Goal: Task Accomplishment & Management: Manage account settings

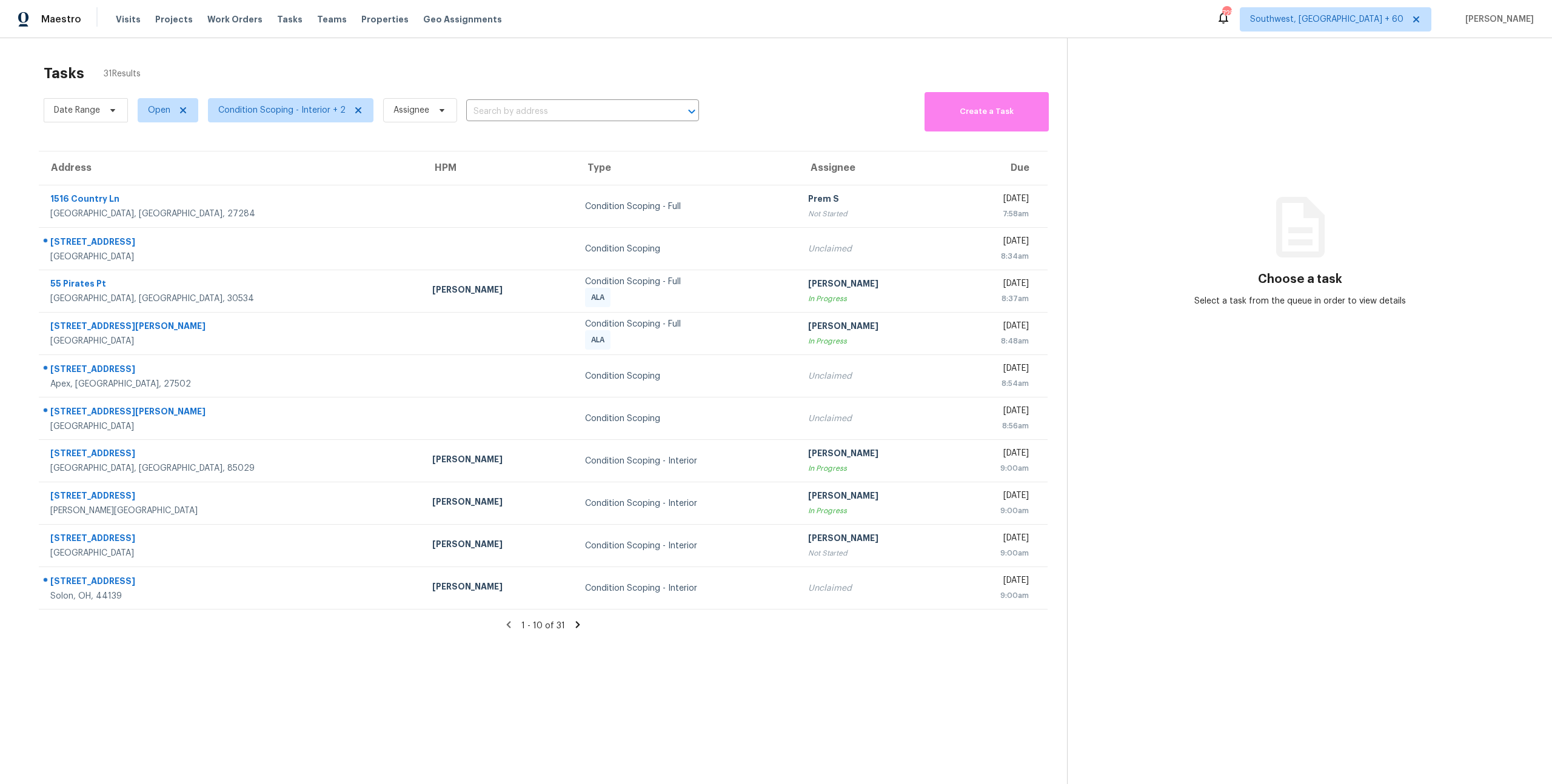
click at [575, 628] on icon at bounding box center [577, 624] width 11 height 11
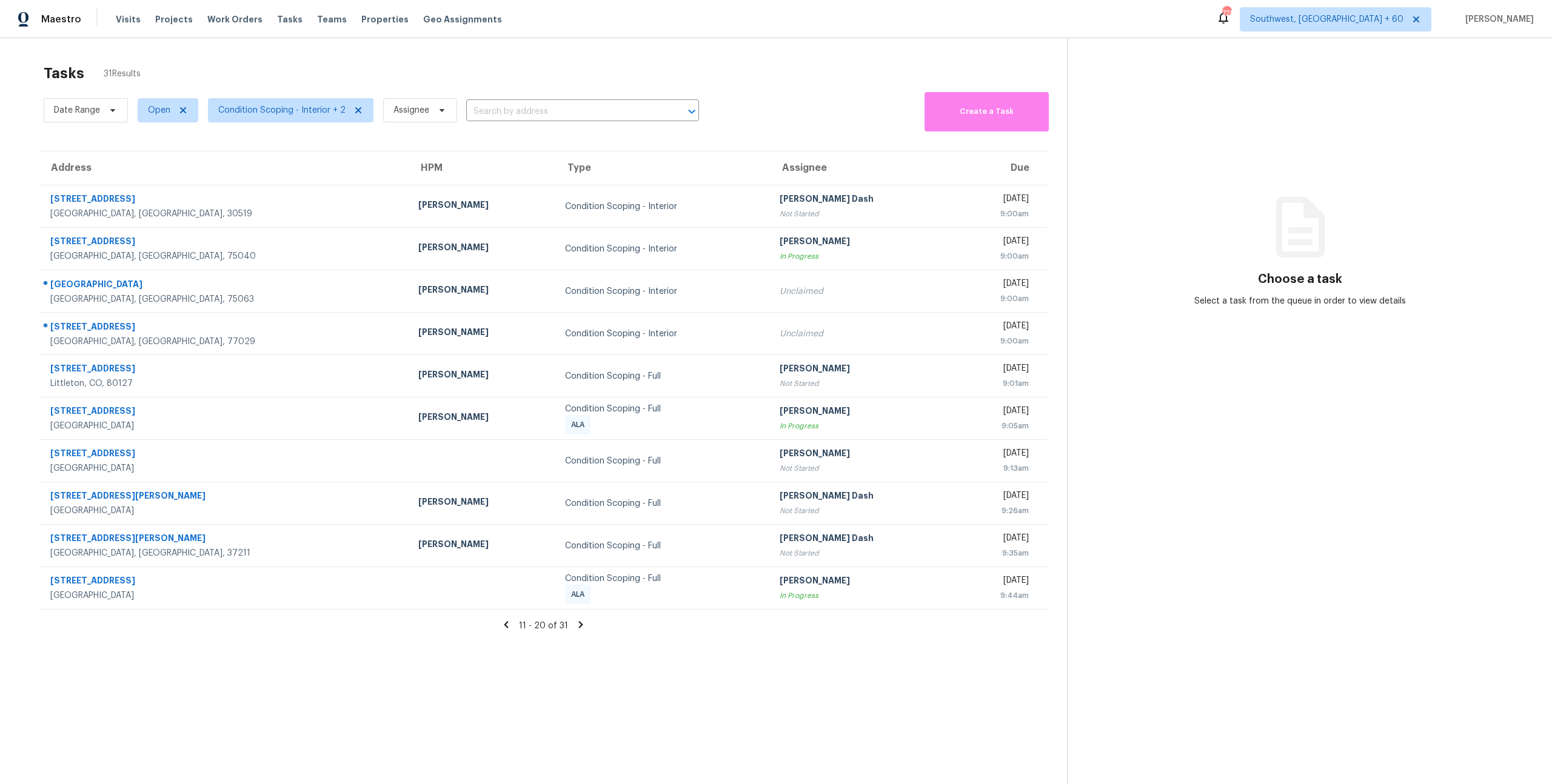
click at [688, 56] on div "Tasks 31 Results Date Range Open Condition Scoping - Interior + 2 Assignee ​ Cr…" at bounding box center [776, 430] width 1552 height 784
click at [580, 628] on icon at bounding box center [580, 624] width 11 height 11
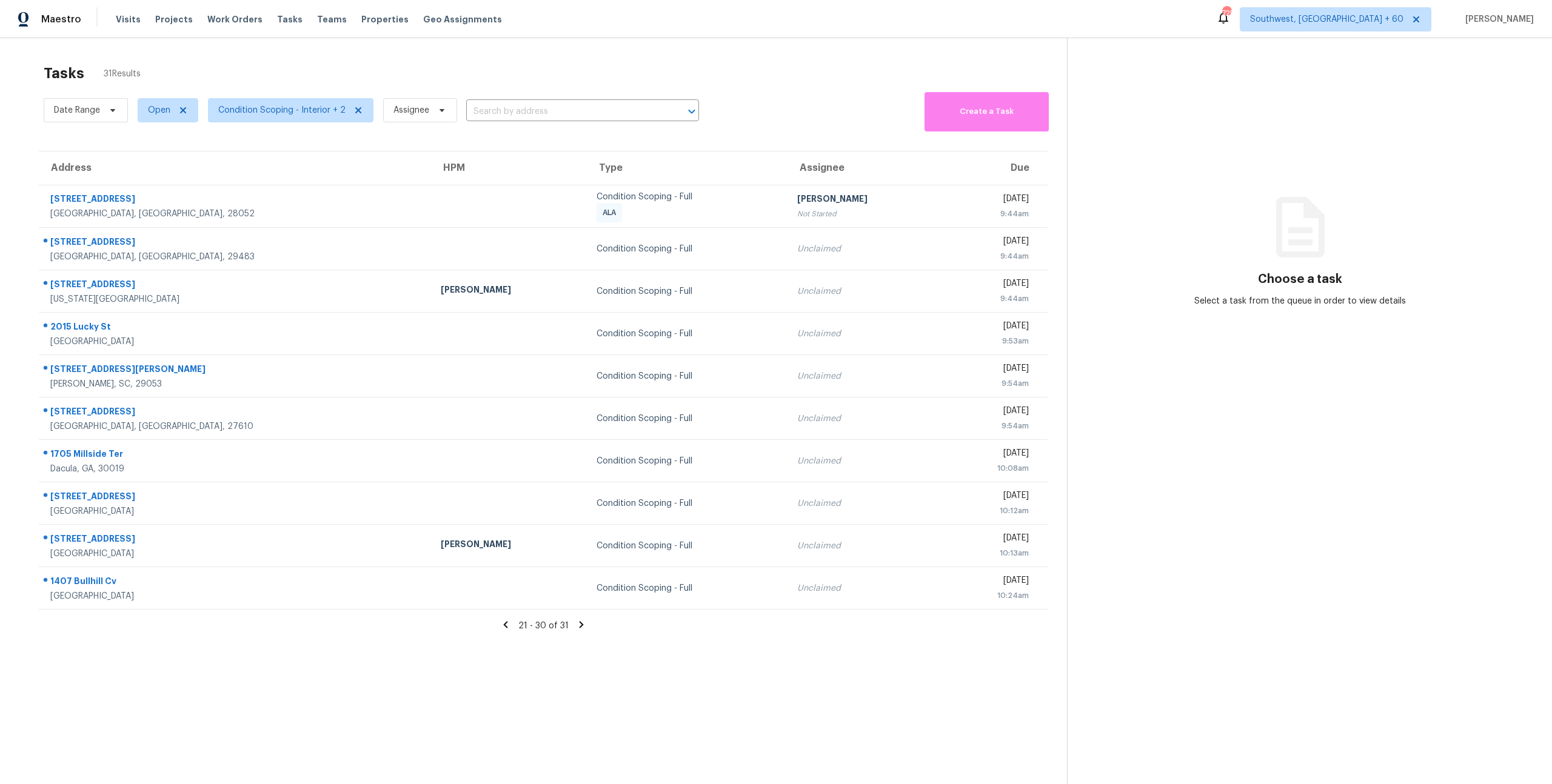
click at [506, 625] on icon at bounding box center [505, 624] width 4 height 7
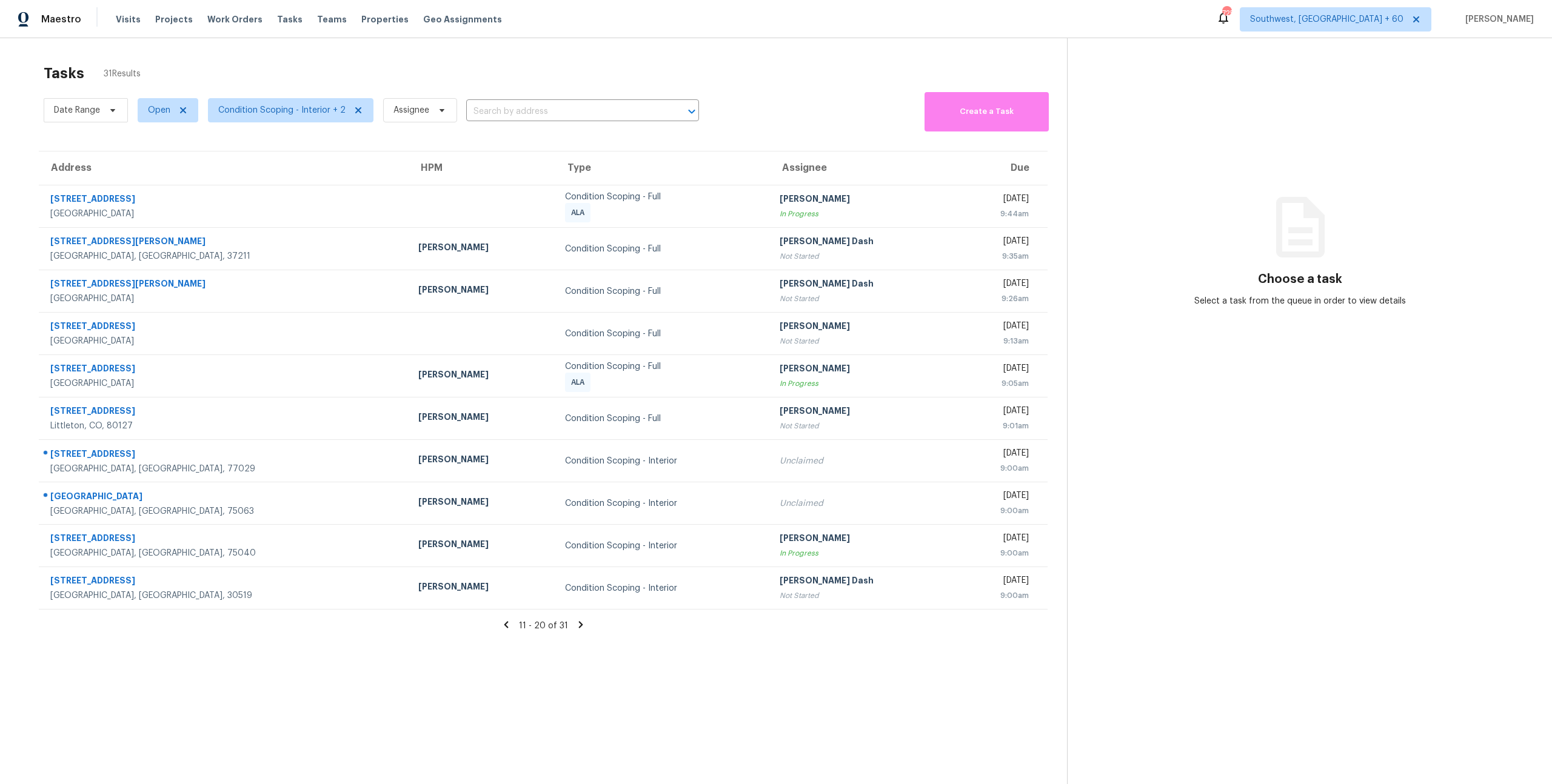
click at [508, 627] on icon at bounding box center [506, 624] width 4 height 7
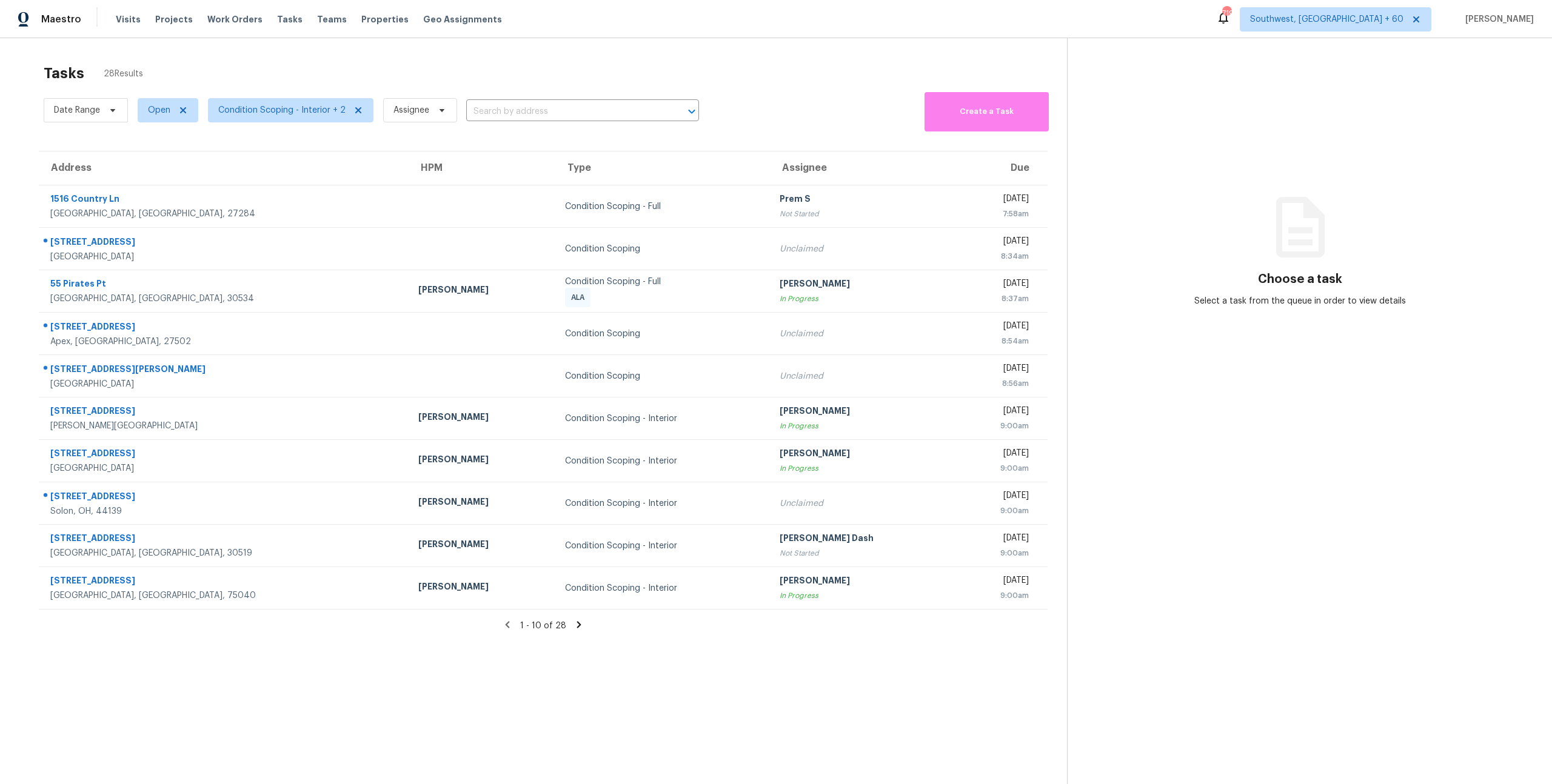
click at [120, 36] on div "Maestro Visits Projects Work Orders Tasks Teams Properties Geo Assignments 719 …" at bounding box center [776, 18] width 1552 height 38
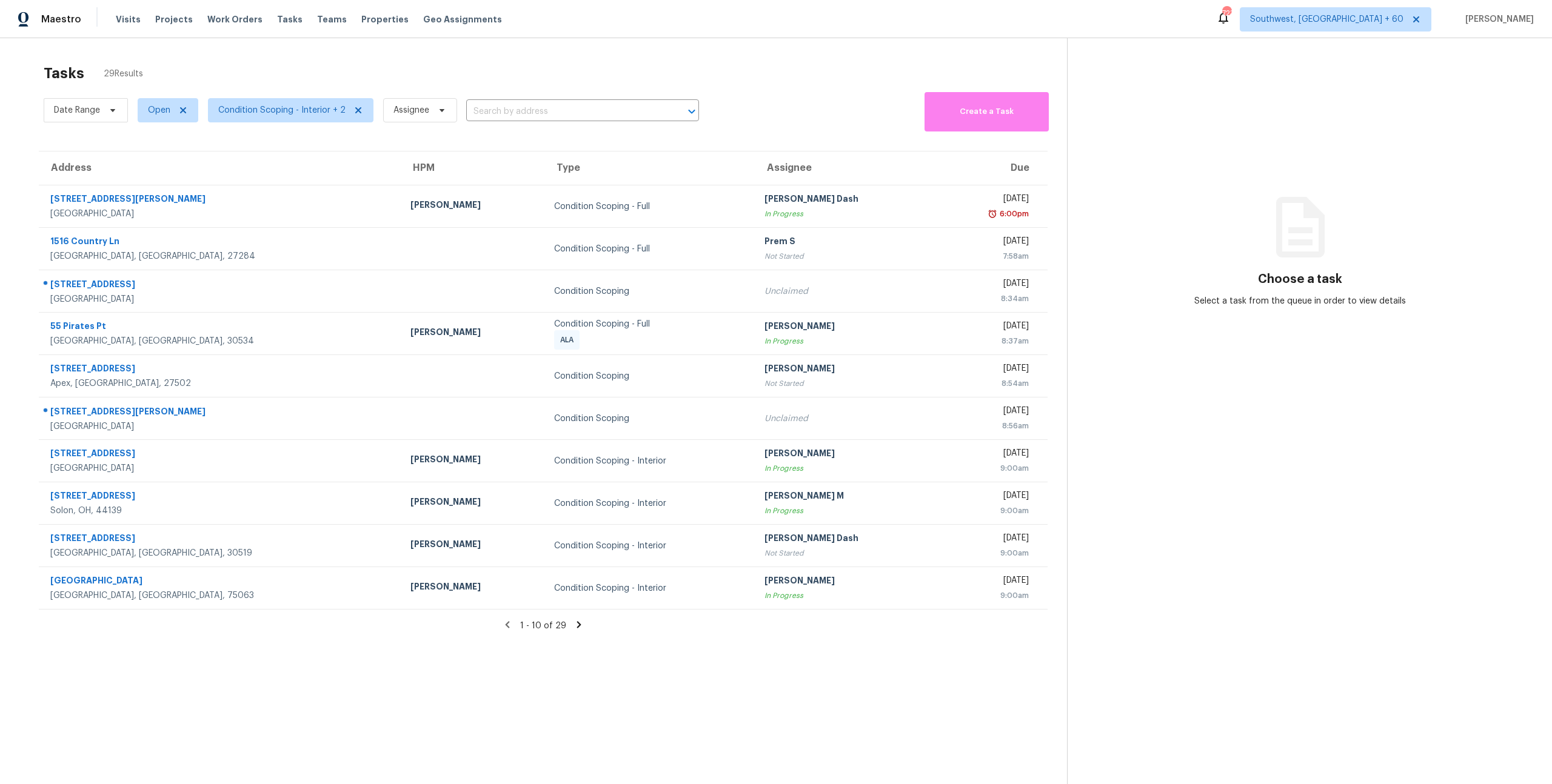
click at [97, 73] on div "Tasks 29 Results" at bounding box center [556, 73] width 1024 height 31
click at [292, 68] on div "Tasks 30 Results" at bounding box center [556, 73] width 1024 height 31
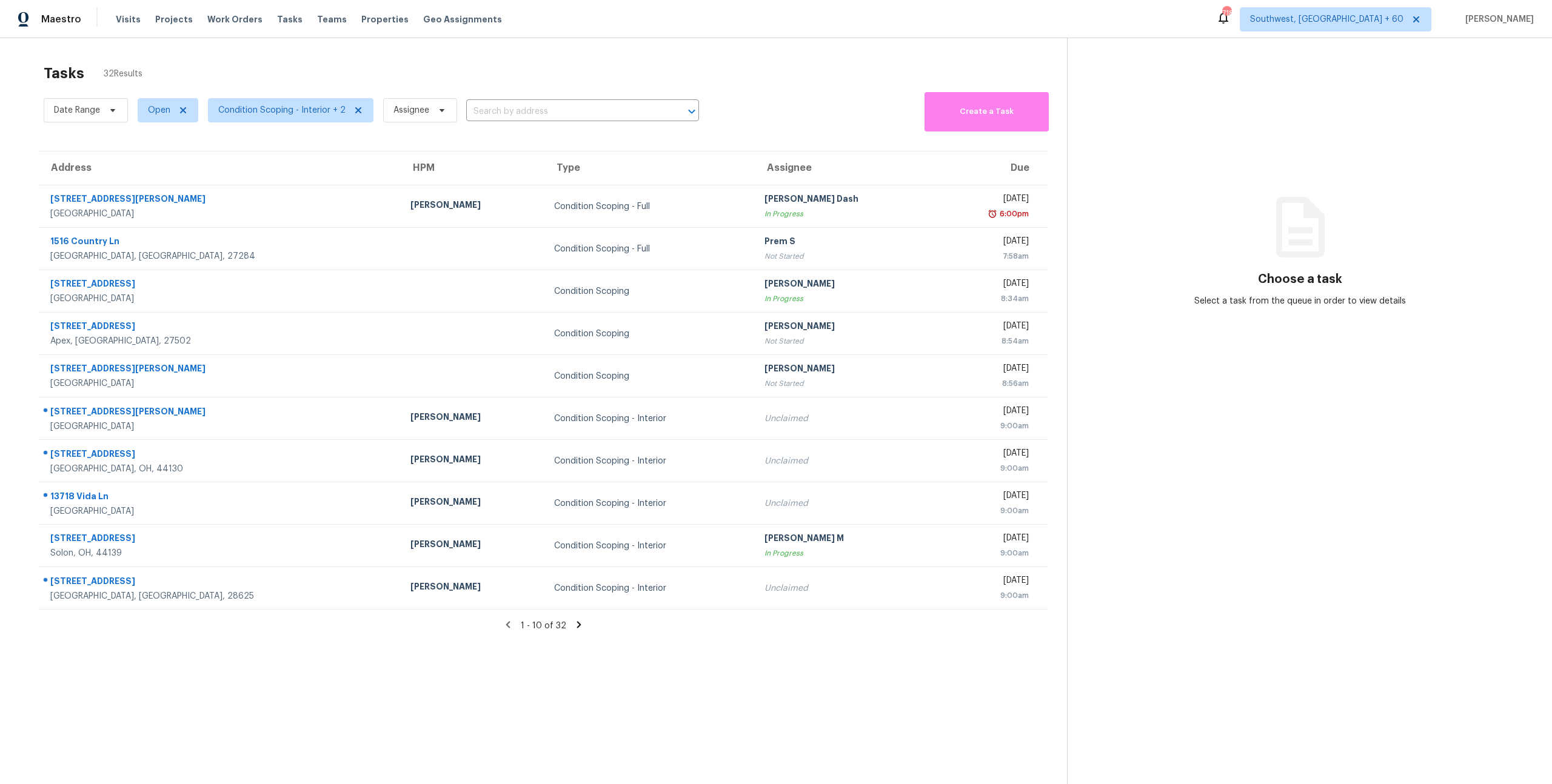
click at [580, 624] on icon at bounding box center [579, 624] width 11 height 11
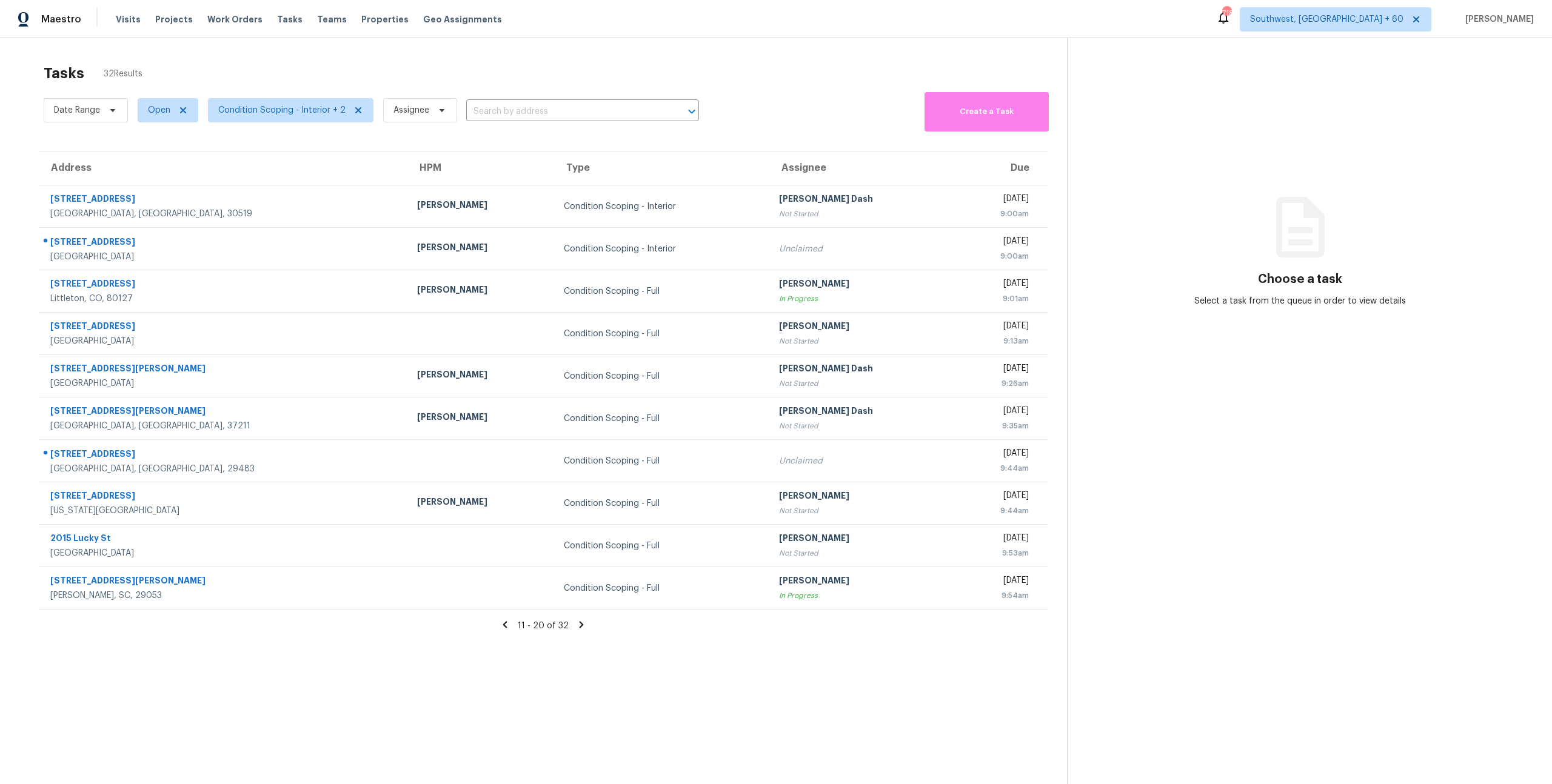
click at [580, 626] on icon at bounding box center [582, 624] width 4 height 7
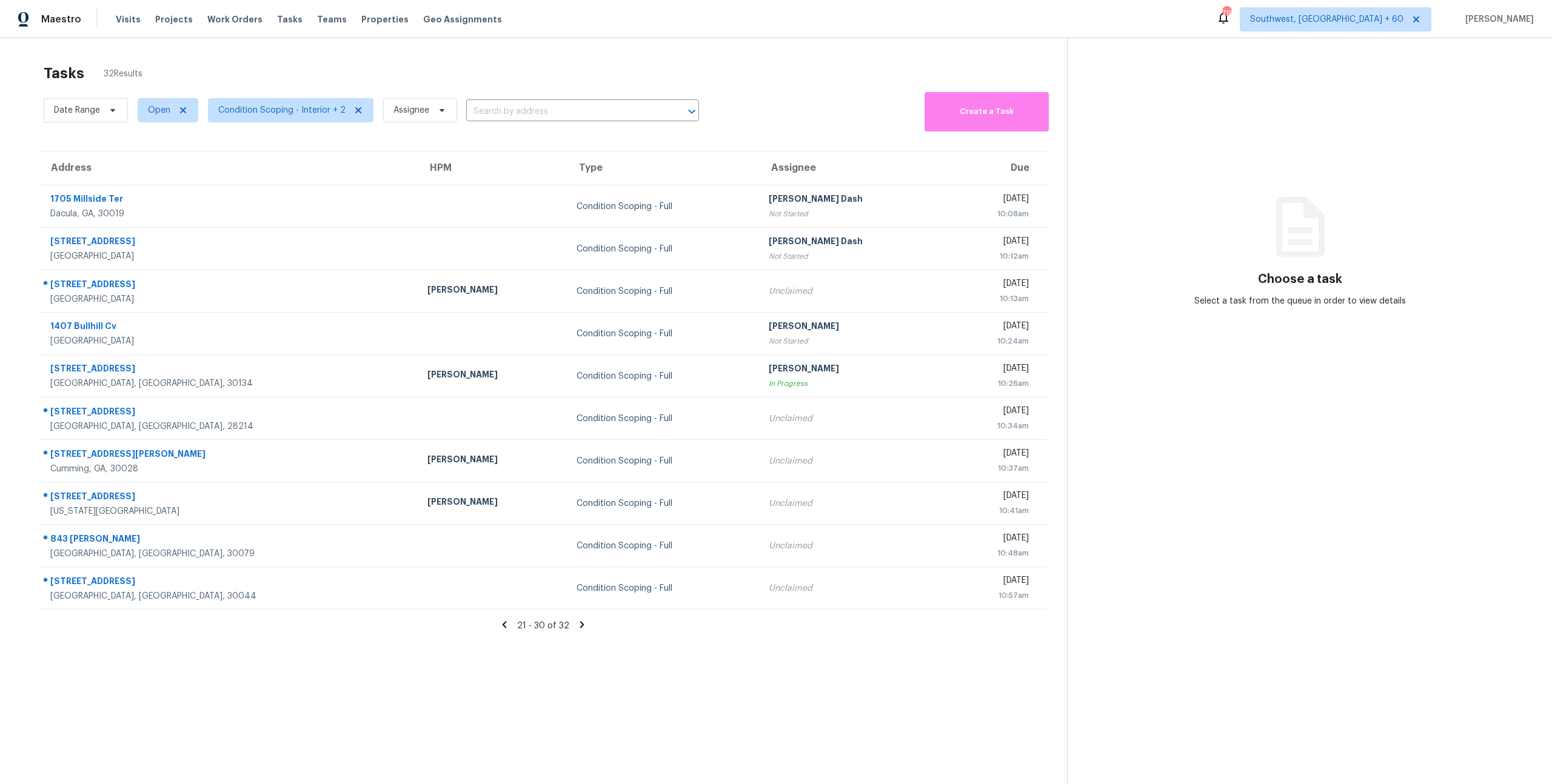
click at [331, 60] on div "Tasks 32 Results" at bounding box center [556, 73] width 1024 height 31
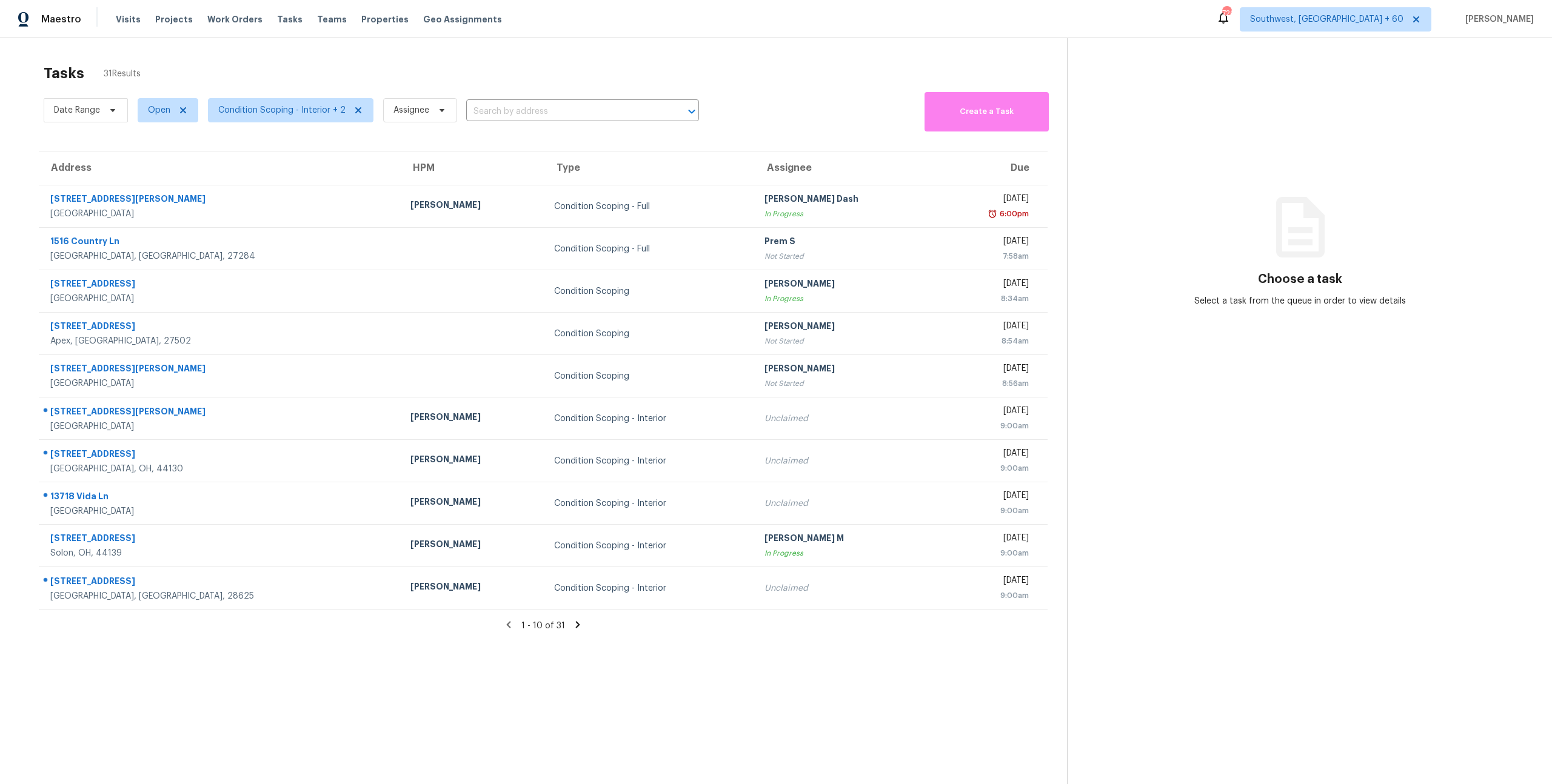
click at [577, 621] on icon at bounding box center [577, 624] width 11 height 11
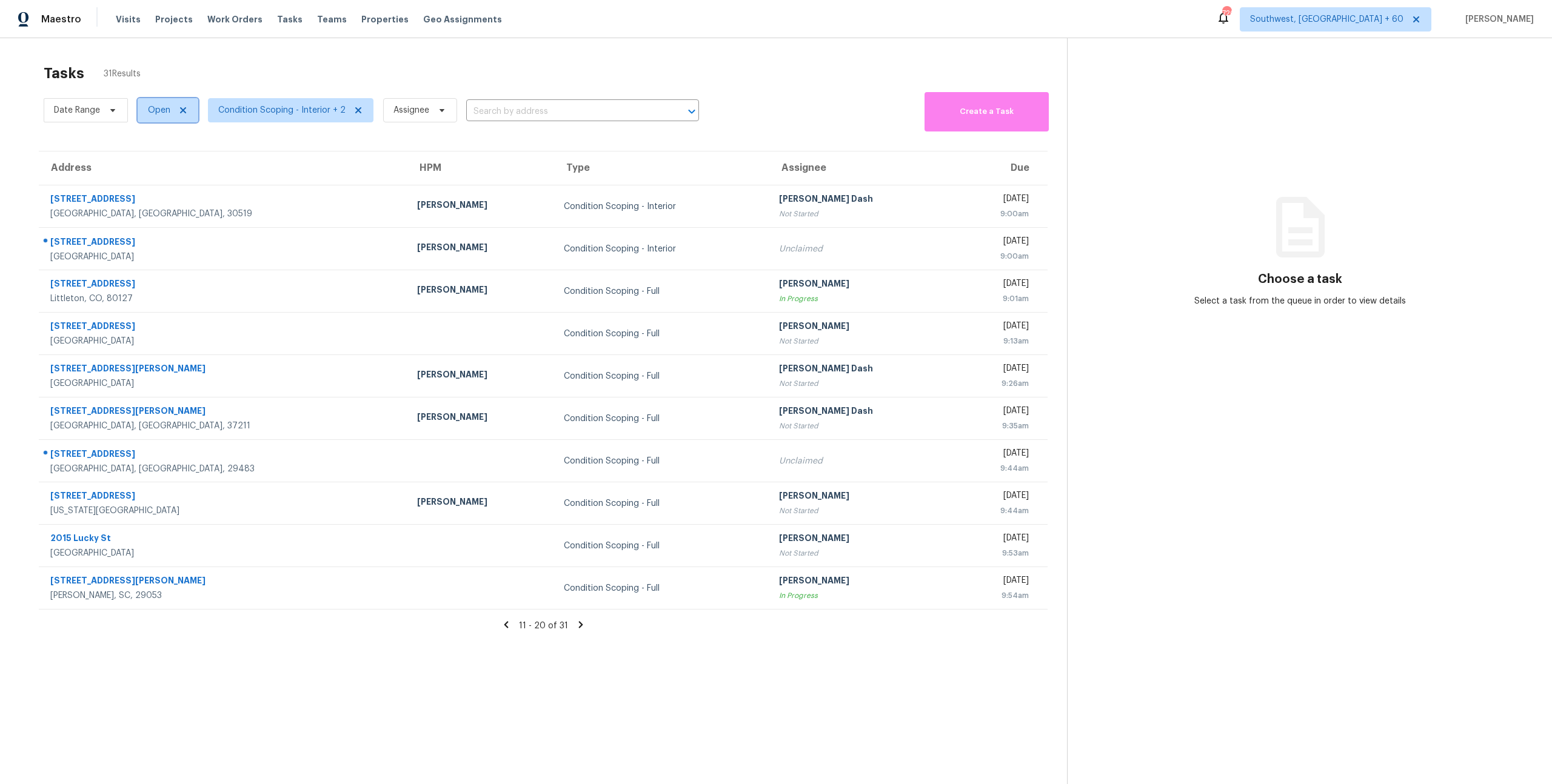
click at [152, 107] on span "Open" at bounding box center [159, 110] width 22 height 12
click at [171, 182] on label "Blocked" at bounding box center [167, 179] width 48 height 12
click at [152, 181] on input "Blocked" at bounding box center [148, 177] width 8 height 8
checkbox input "true"
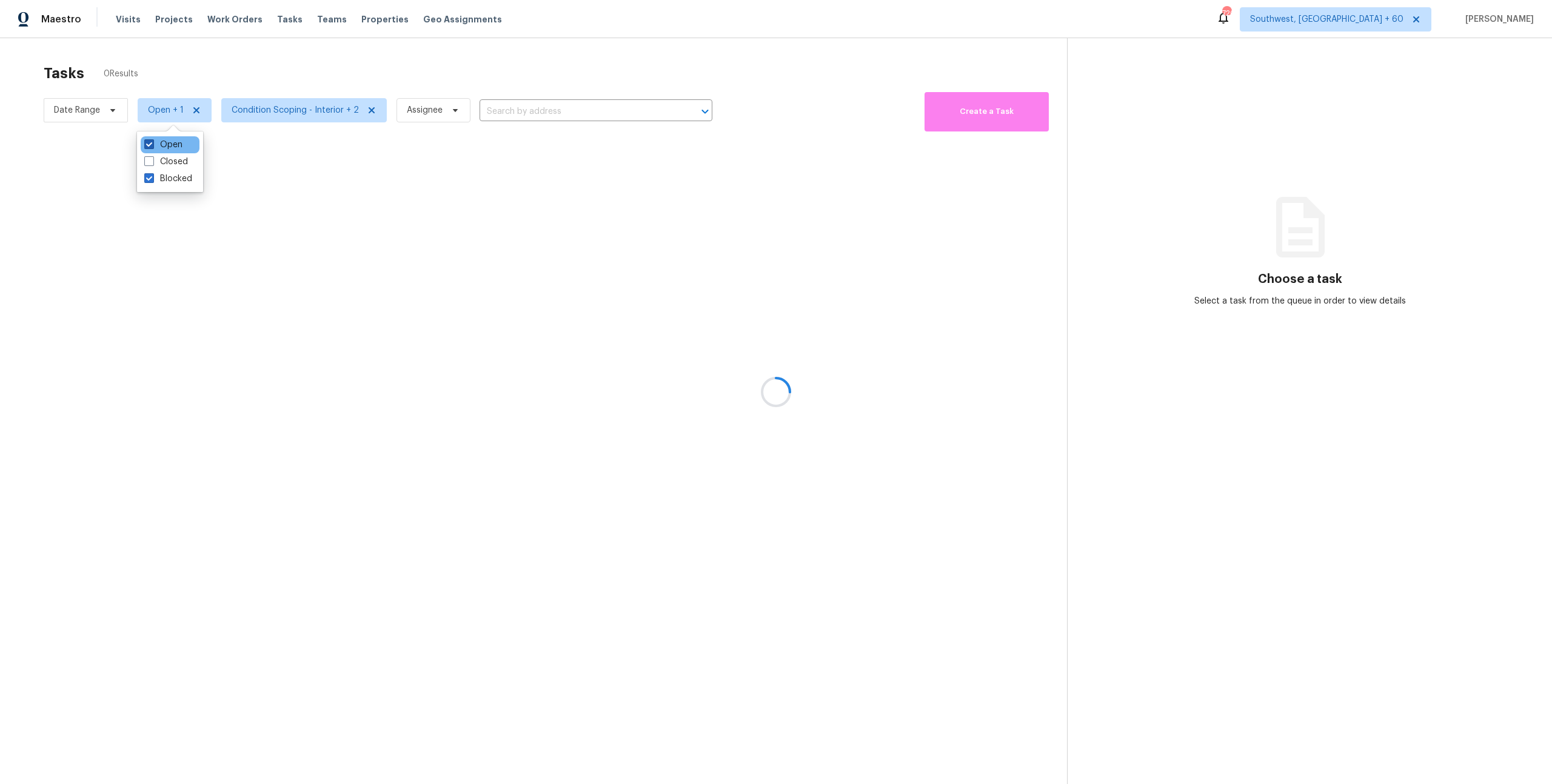
click at [168, 145] on label "Open" at bounding box center [162, 145] width 38 height 12
click at [152, 145] on input "Open" at bounding box center [148, 143] width 8 height 8
checkbox input "false"
click at [178, 59] on div at bounding box center [776, 392] width 1552 height 784
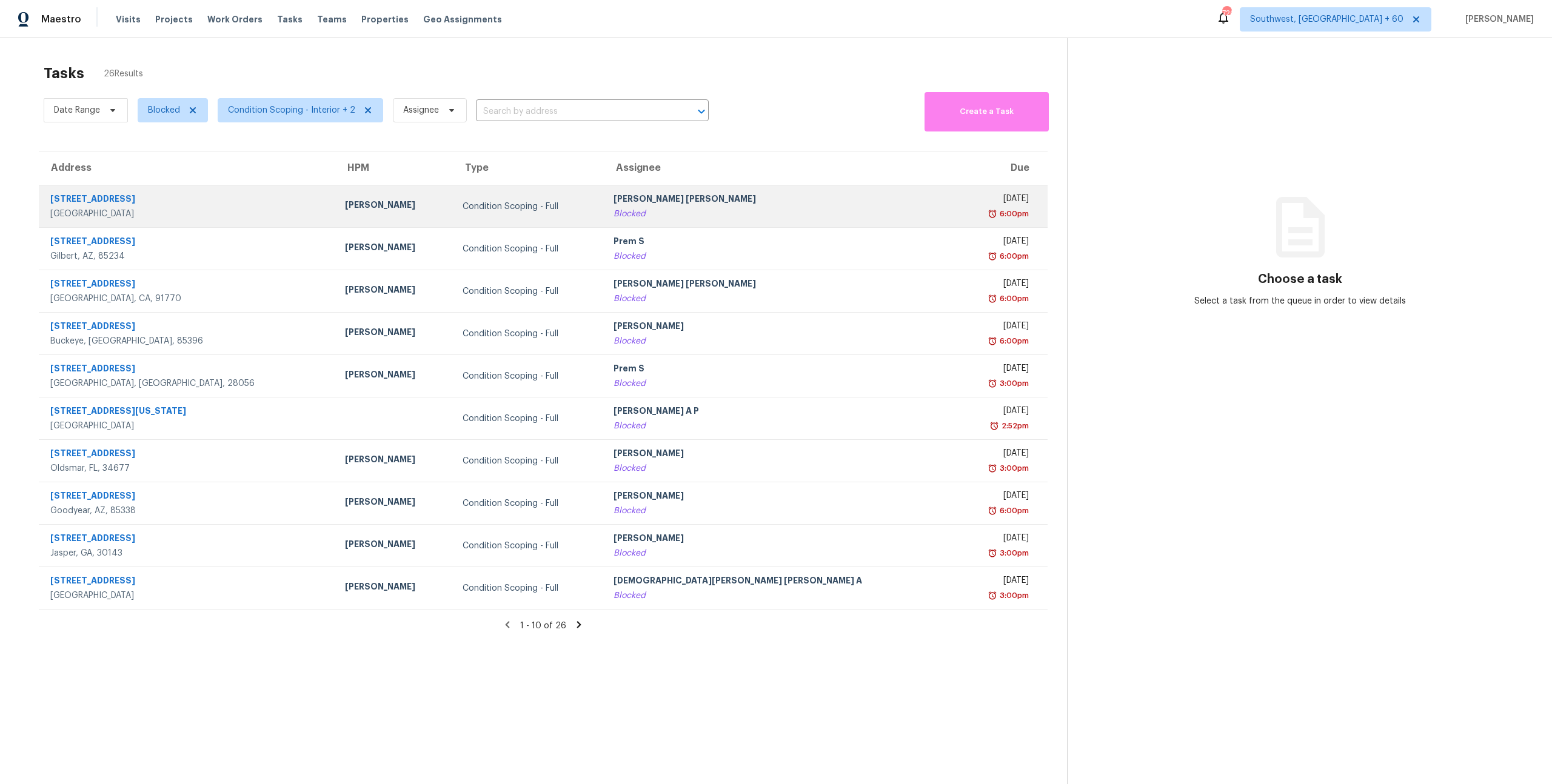
click at [700, 205] on div "Jishnu Manoj" at bounding box center [780, 200] width 333 height 16
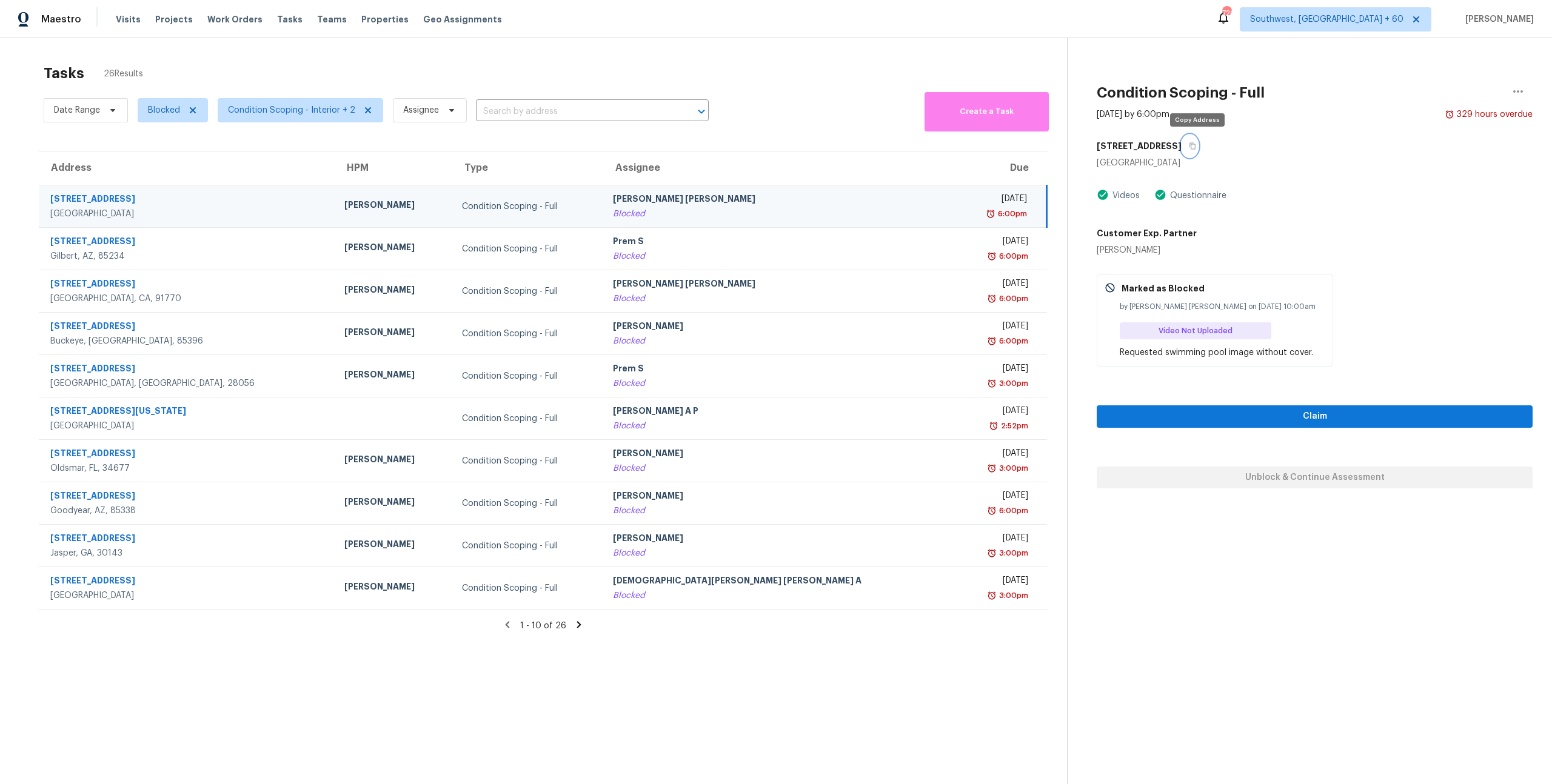
click at [1196, 147] on icon "button" at bounding box center [1192, 145] width 7 height 7
click at [1197, 146] on icon "button" at bounding box center [1192, 145] width 7 height 7
click at [1520, 92] on icon "button" at bounding box center [1518, 91] width 15 height 15
click at [1437, 99] on div "Cancel this task" at bounding box center [1449, 93] width 94 height 12
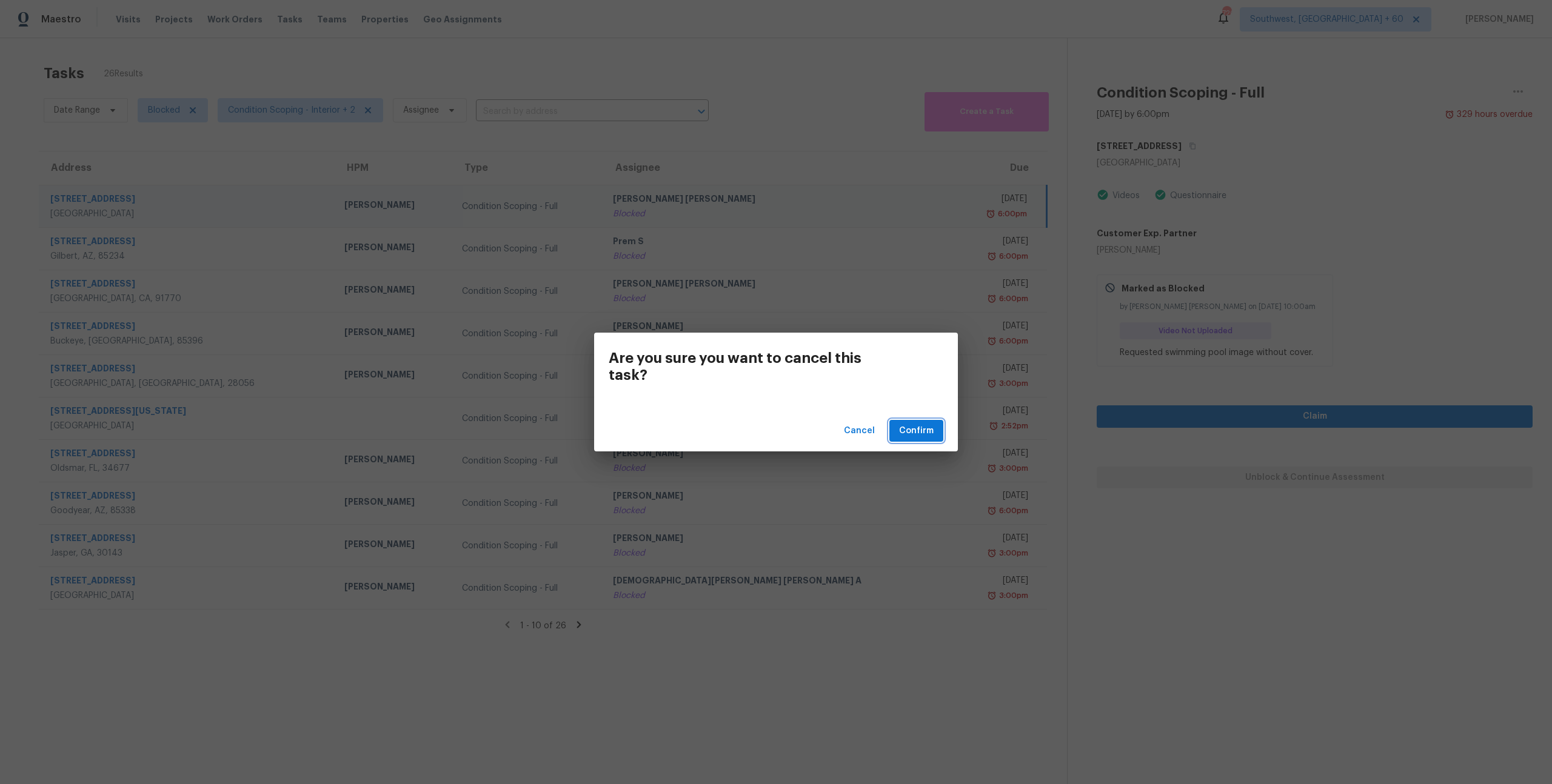
click at [919, 429] on span "Confirm" at bounding box center [917, 432] width 35 height 16
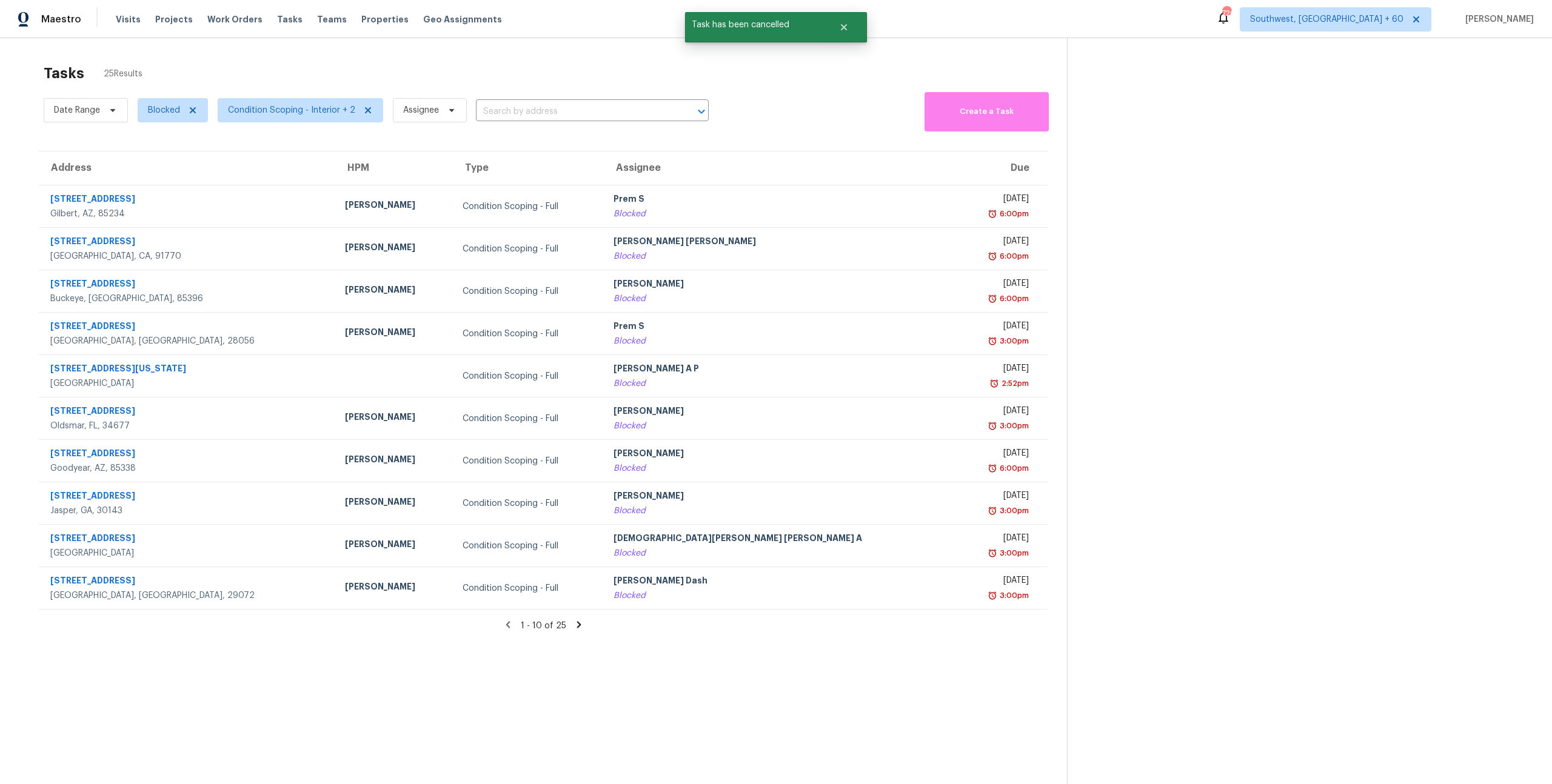
click at [365, 78] on div "Tasks 25 Results" at bounding box center [556, 73] width 1024 height 31
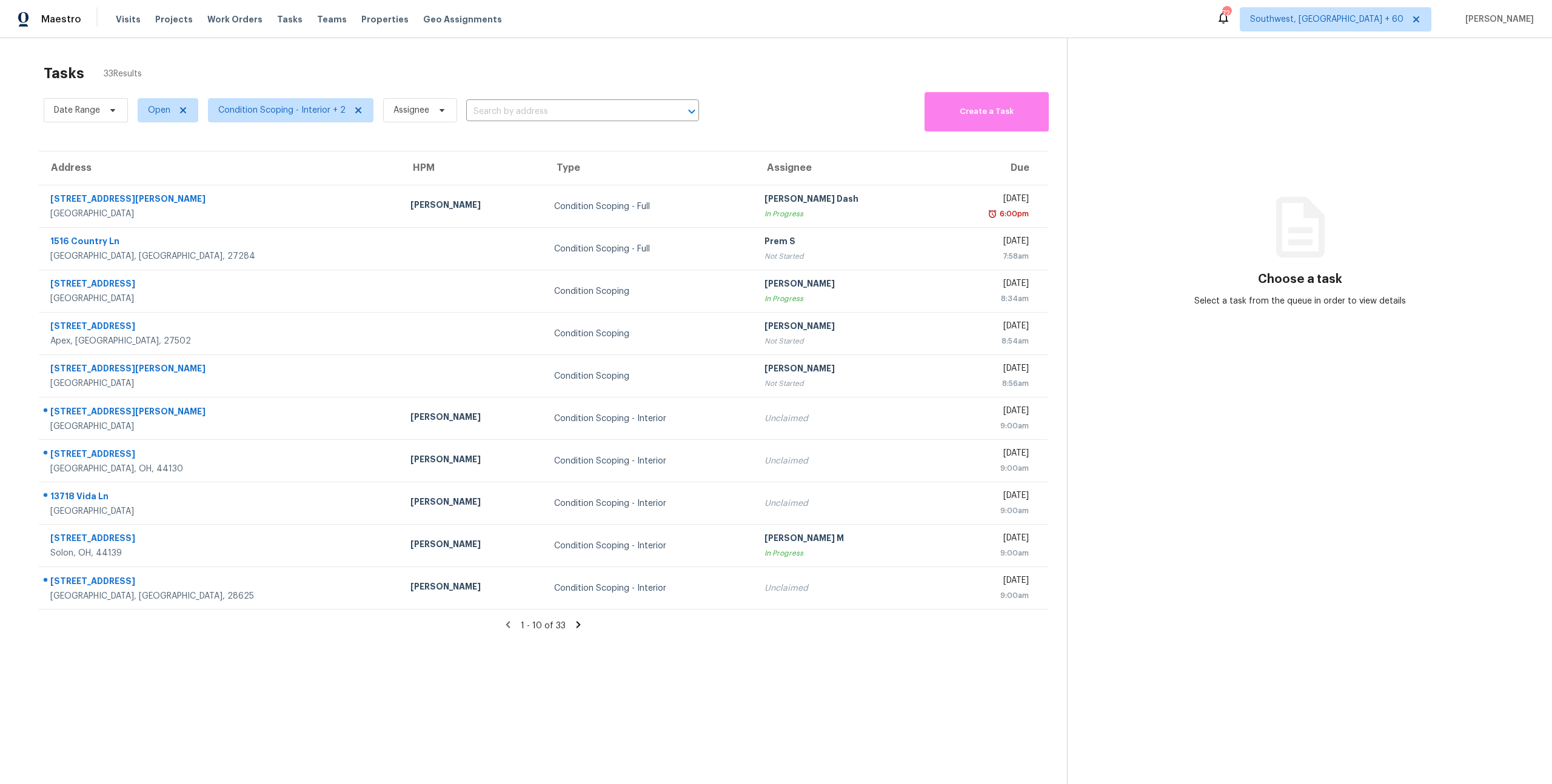
click at [195, 67] on div "Tasks 33 Results" at bounding box center [556, 73] width 1024 height 31
click at [324, 104] on span "Condition Scoping - Interior + 2" at bounding box center [281, 110] width 127 height 12
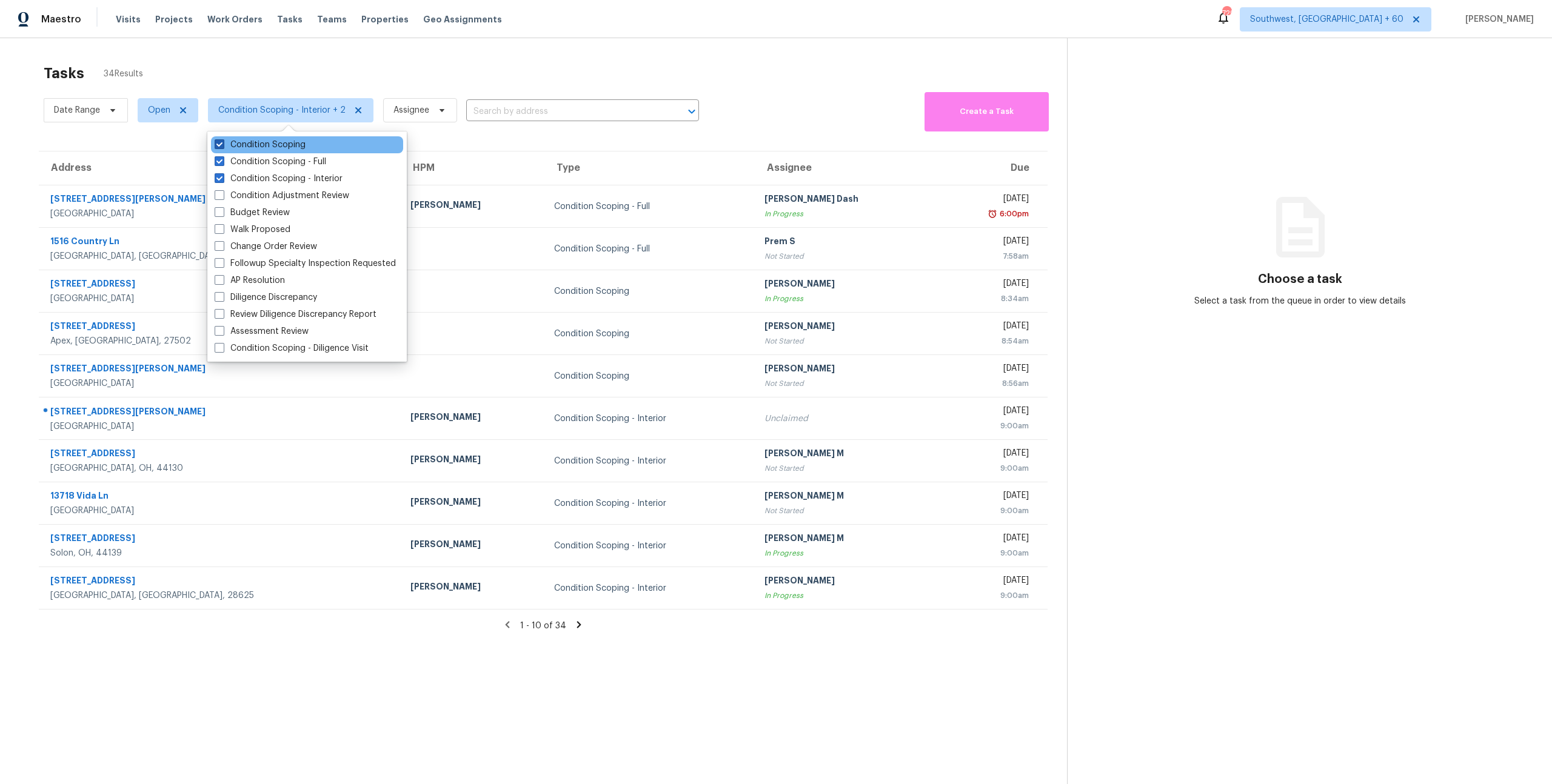
click at [288, 147] on label "Condition Scoping" at bounding box center [260, 145] width 90 height 12
click at [223, 147] on input "Condition Scoping" at bounding box center [219, 143] width 8 height 8
checkbox input "false"
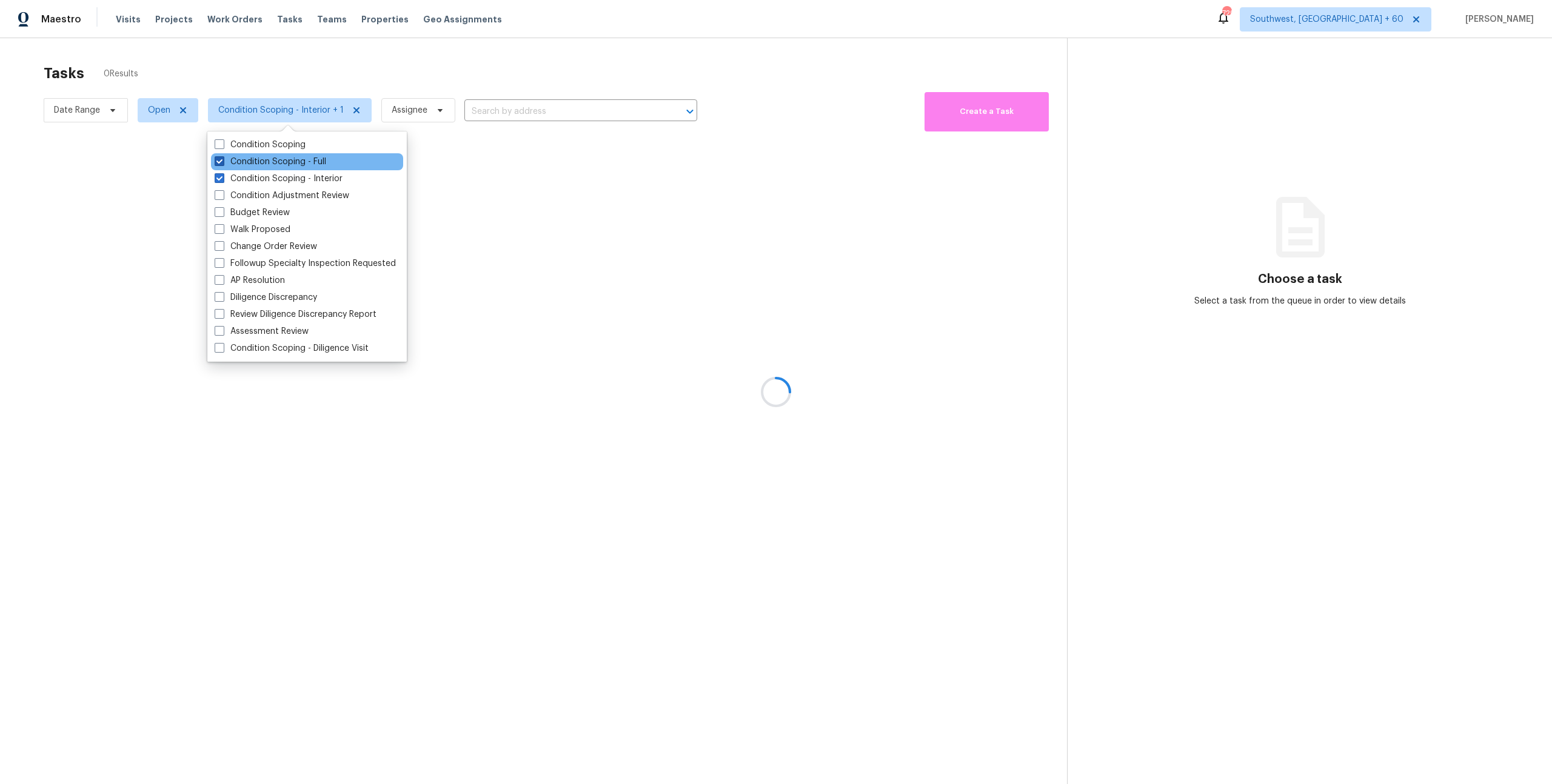
click at [282, 160] on label "Condition Scoping - Full" at bounding box center [271, 161] width 112 height 12
click at [223, 160] on input "Condition Scoping - Full" at bounding box center [219, 160] width 8 height 8
checkbox input "false"
click at [294, 60] on div at bounding box center [776, 392] width 1552 height 784
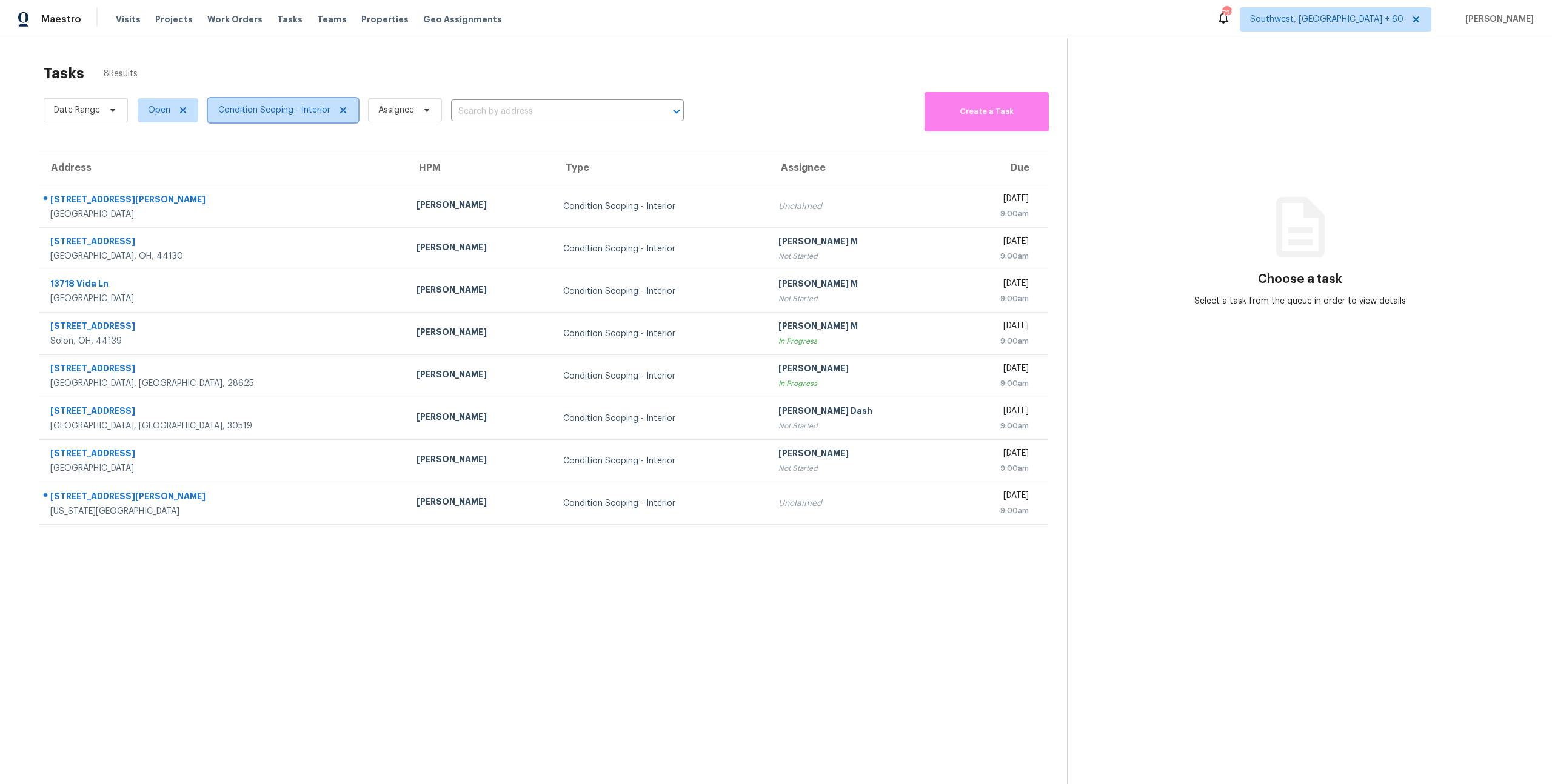
click at [267, 112] on span "Condition Scoping - Interior" at bounding box center [273, 110] width 112 height 12
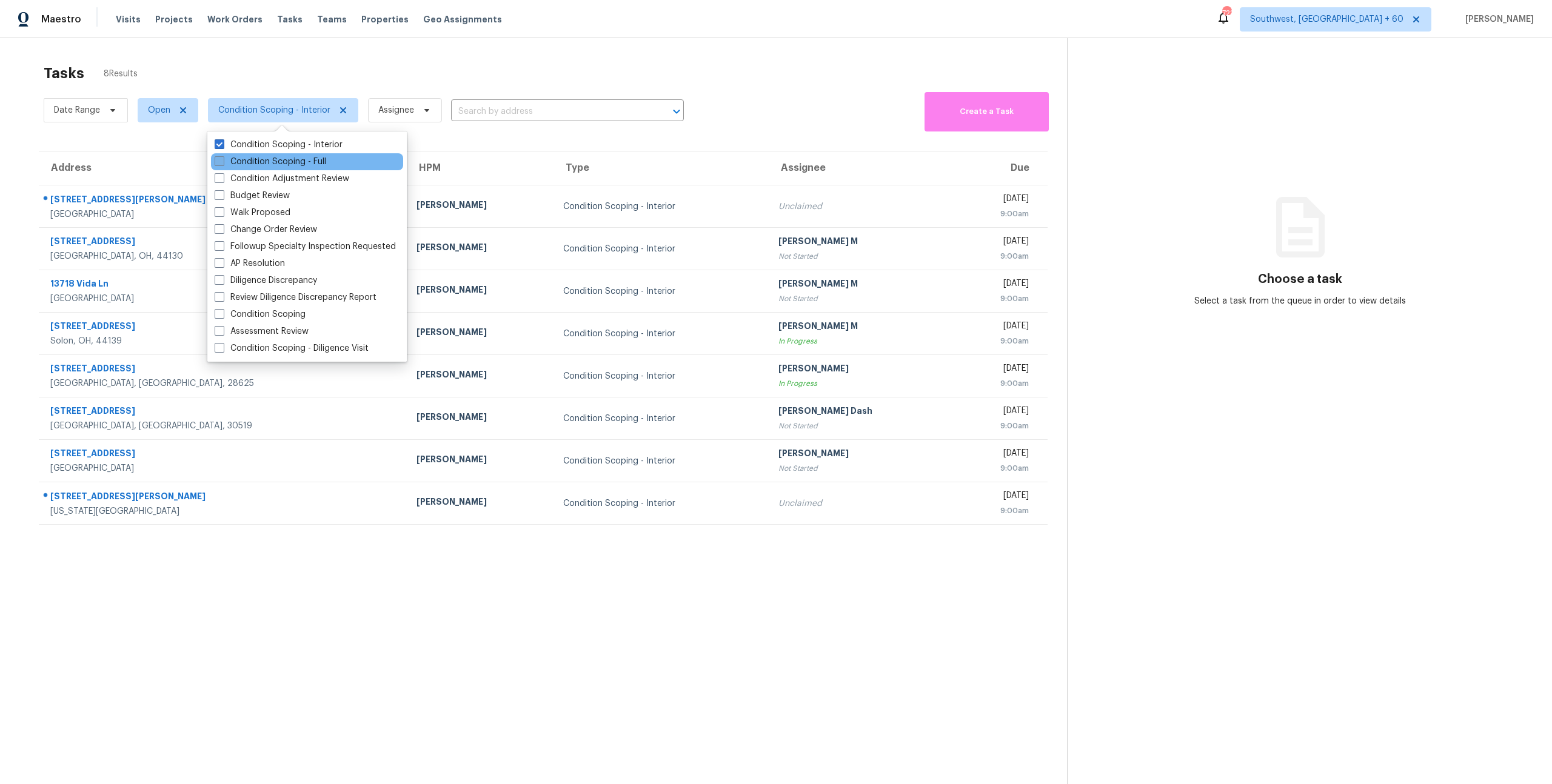
click at [268, 165] on label "Condition Scoping - Full" at bounding box center [271, 161] width 112 height 12
click at [223, 163] on input "Condition Scoping - Full" at bounding box center [219, 160] width 8 height 8
checkbox input "true"
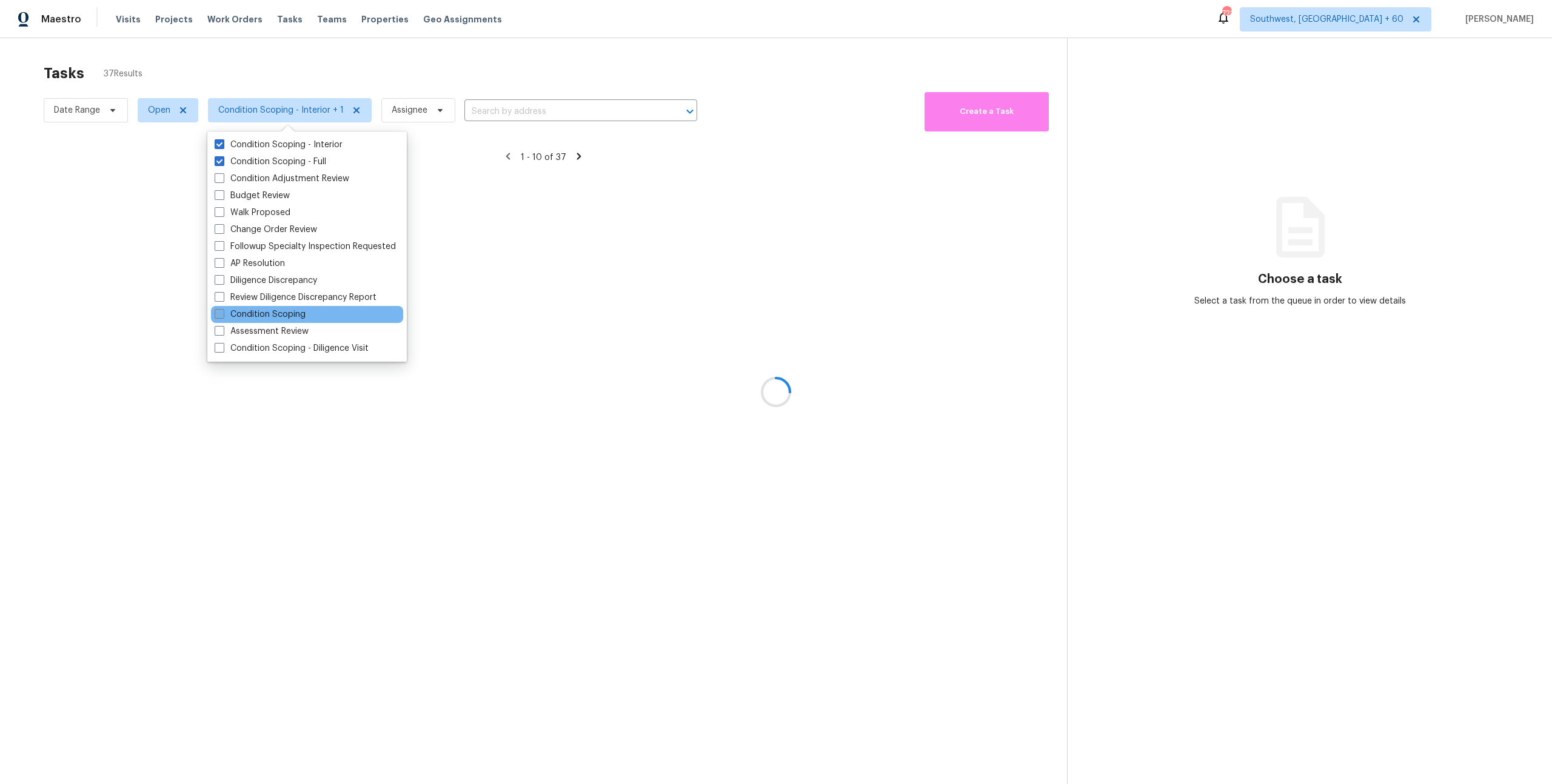
click at [282, 318] on label "Condition Scoping" at bounding box center [260, 314] width 90 height 12
click at [223, 316] on input "Condition Scoping" at bounding box center [219, 312] width 8 height 8
checkbox input "true"
click at [297, 51] on div at bounding box center [776, 392] width 1552 height 784
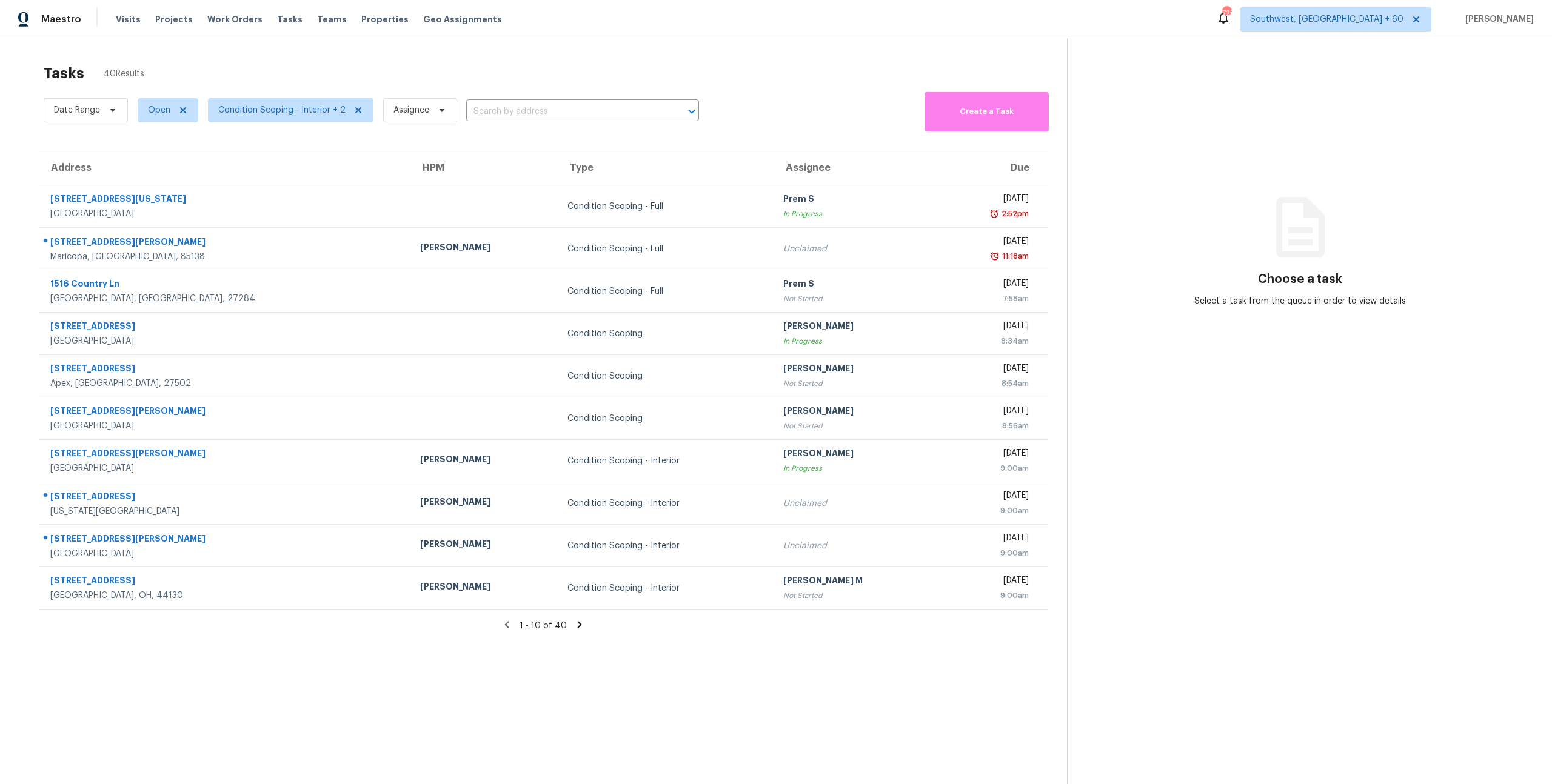
click at [579, 625] on icon at bounding box center [580, 624] width 4 height 7
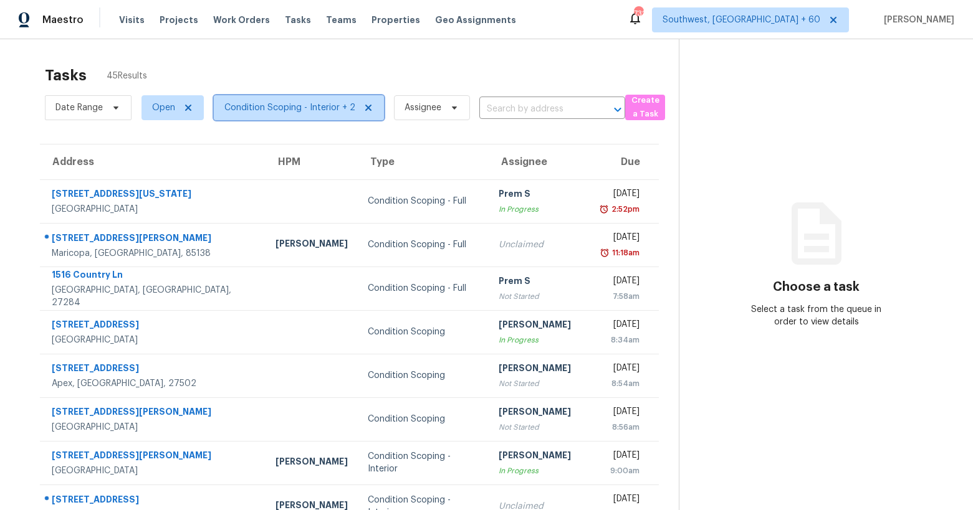
click at [273, 115] on span "Condition Scoping - Interior + 2" at bounding box center [299, 107] width 170 height 25
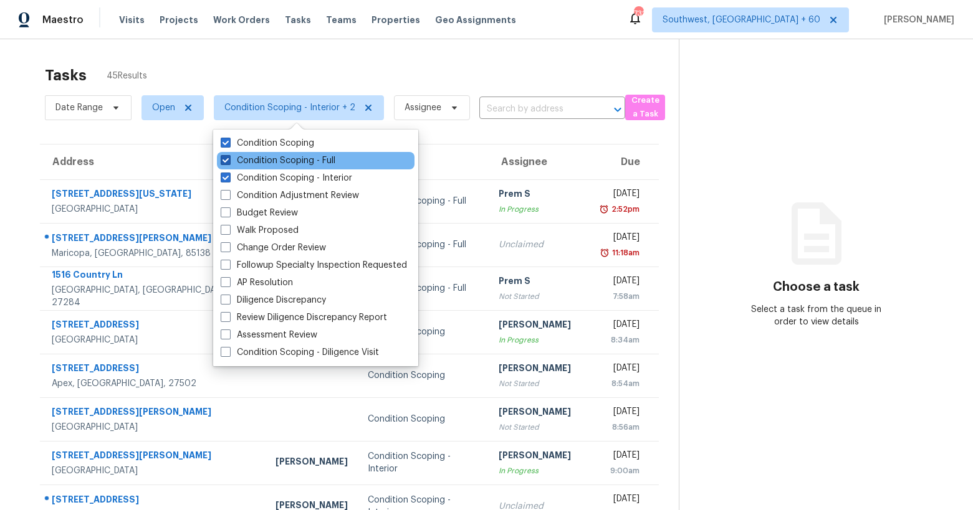
click at [270, 163] on label "Condition Scoping - Full" at bounding box center [278, 161] width 115 height 12
click at [229, 163] on input "Condition Scoping - Full" at bounding box center [225, 159] width 8 height 8
checkbox input "false"
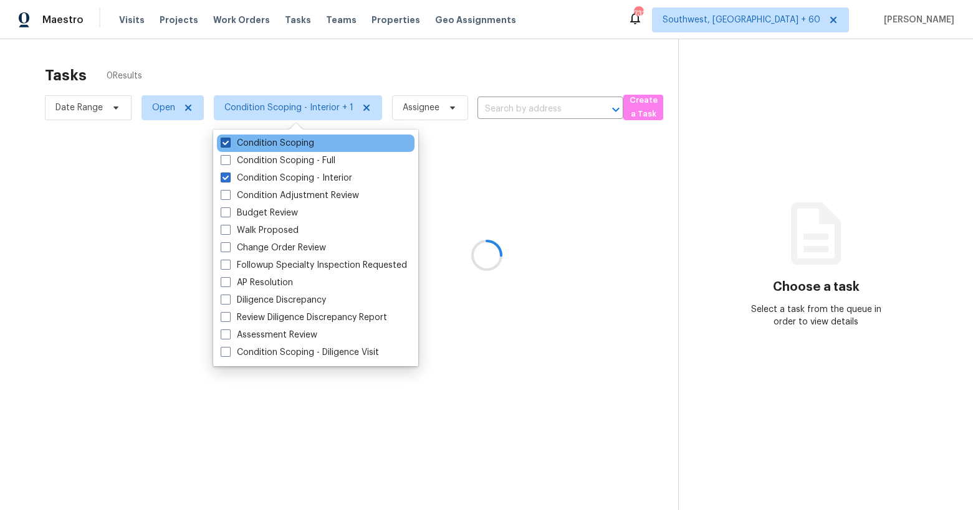
click at [264, 146] on label "Condition Scoping" at bounding box center [267, 143] width 93 height 12
click at [229, 145] on input "Condition Scoping" at bounding box center [225, 141] width 8 height 8
checkbox input "false"
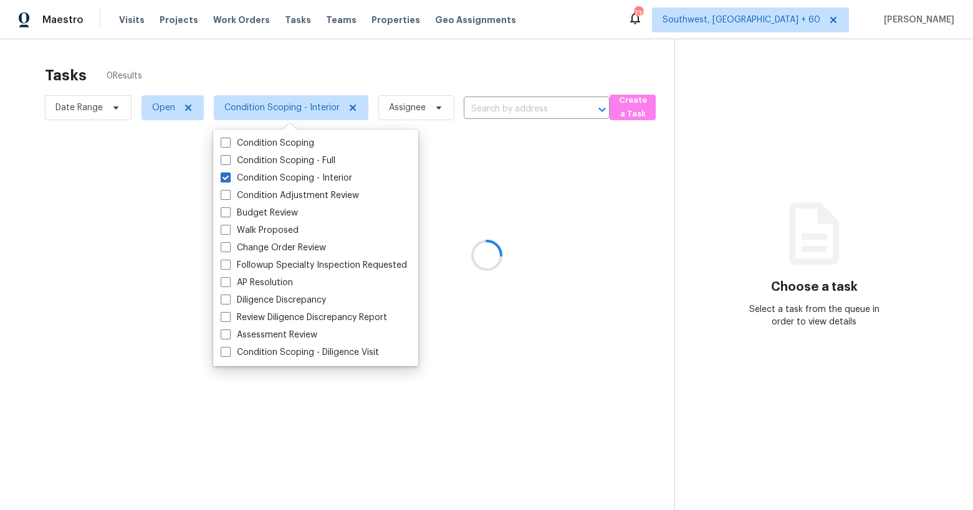
click at [232, 75] on div at bounding box center [486, 255] width 973 height 510
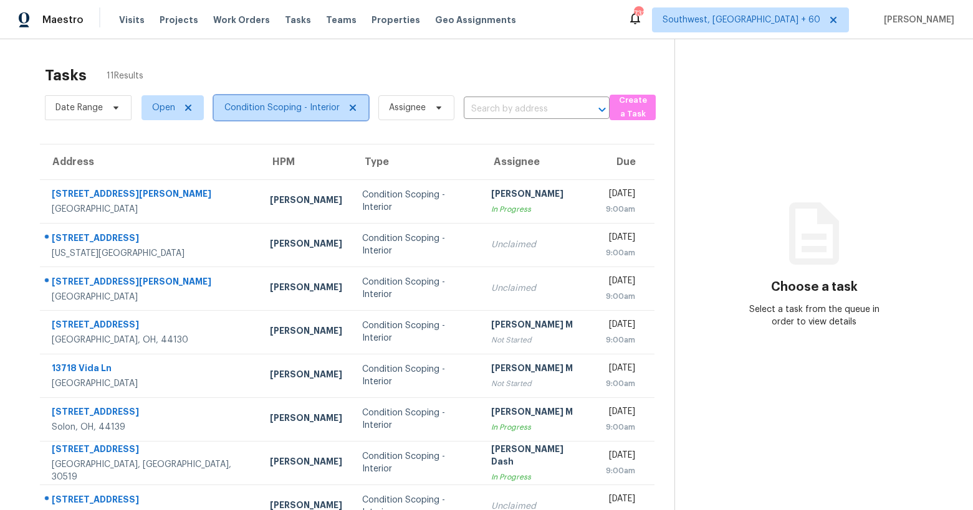
click at [280, 104] on span "Condition Scoping - Interior" at bounding box center [281, 108] width 115 height 12
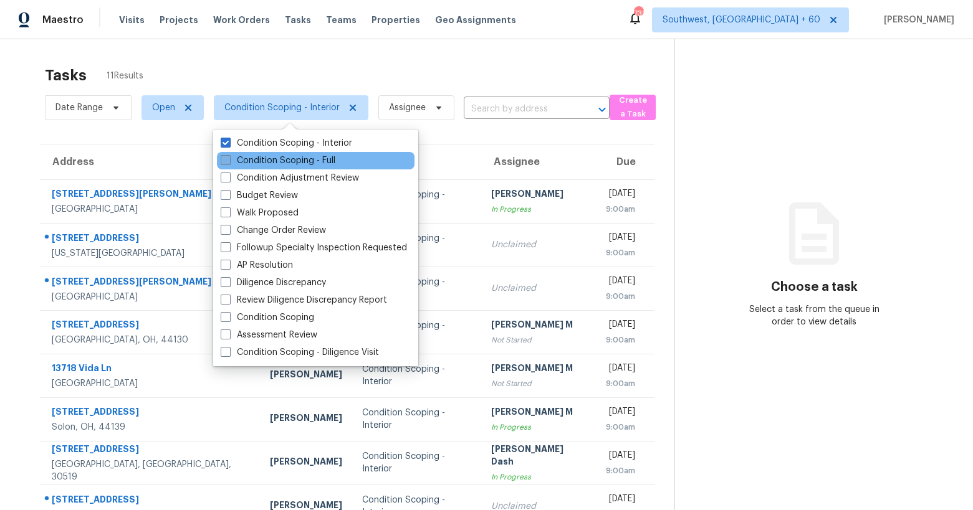
click at [274, 161] on label "Condition Scoping - Full" at bounding box center [278, 161] width 115 height 12
click at [229, 161] on input "Condition Scoping - Full" at bounding box center [225, 159] width 8 height 8
checkbox input "true"
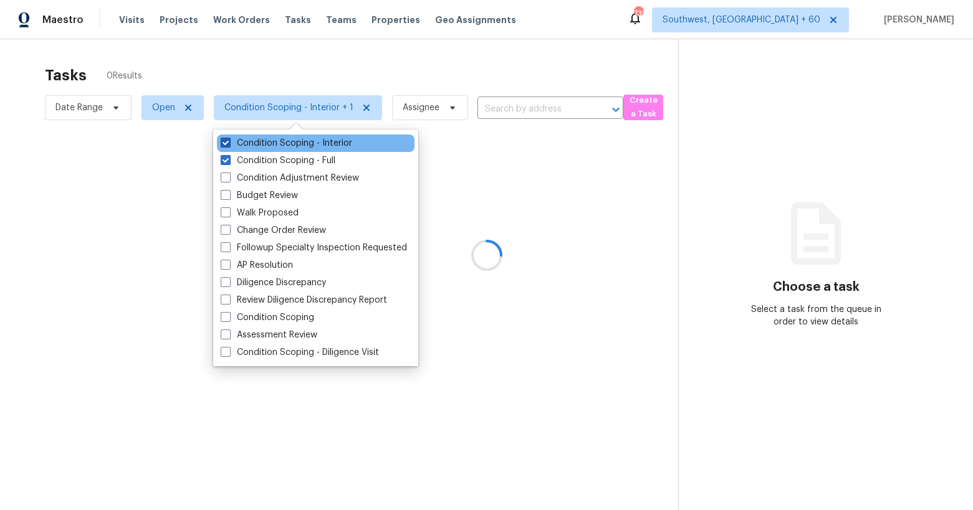
click at [269, 142] on label "Condition Scoping - Interior" at bounding box center [287, 143] width 132 height 12
click at [229, 142] on input "Condition Scoping - Interior" at bounding box center [225, 141] width 8 height 8
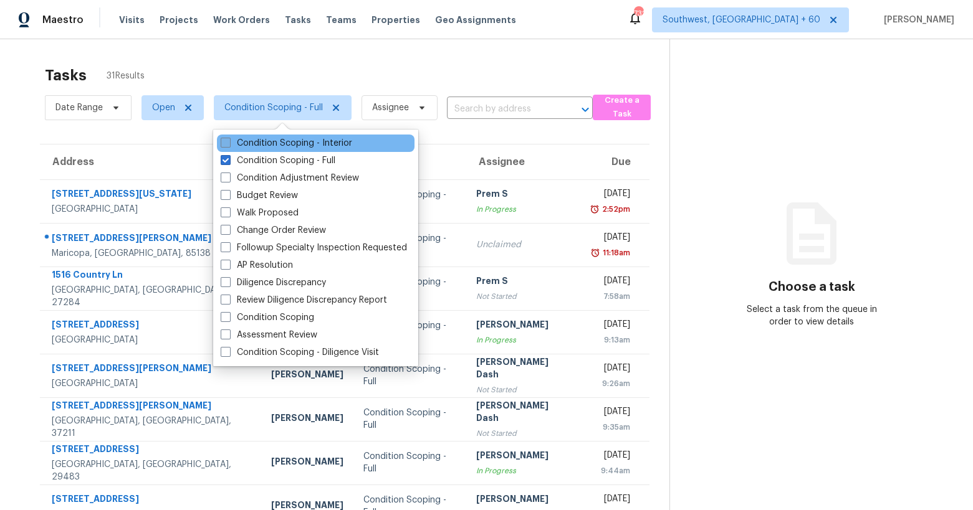
click at [269, 142] on label "Condition Scoping - Interior" at bounding box center [287, 143] width 132 height 12
click at [229, 142] on input "Condition Scoping - Interior" at bounding box center [225, 141] width 8 height 8
checkbox input "true"
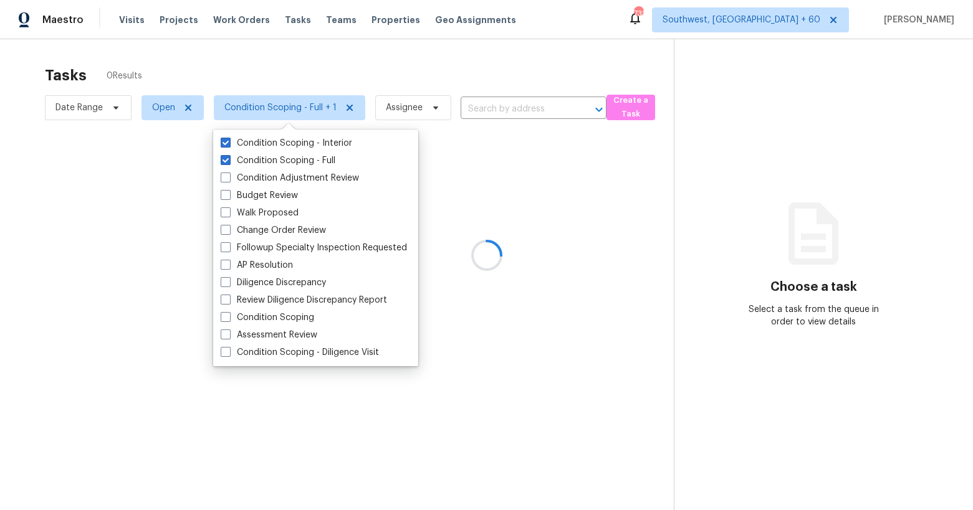
click at [323, 59] on div at bounding box center [486, 255] width 973 height 510
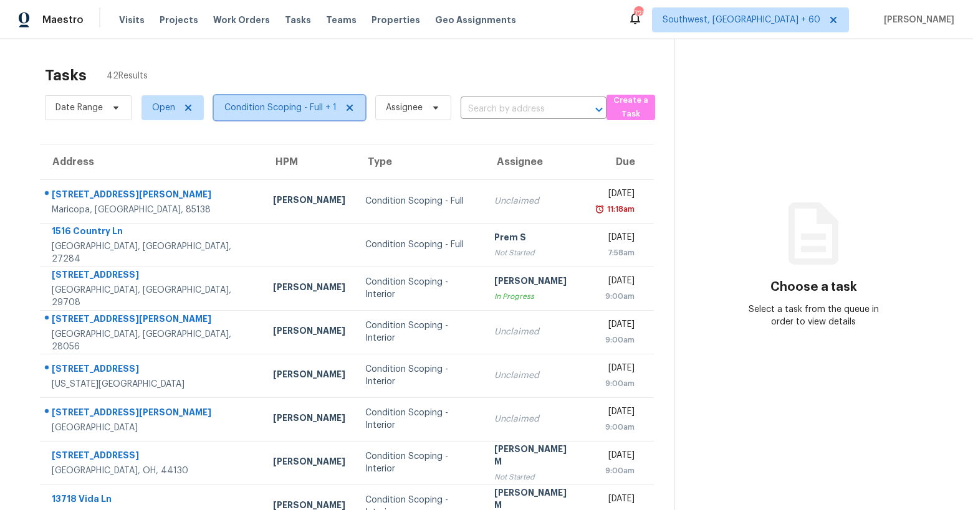
click at [277, 118] on span "Condition Scoping - Full + 1" at bounding box center [289, 107] width 151 height 25
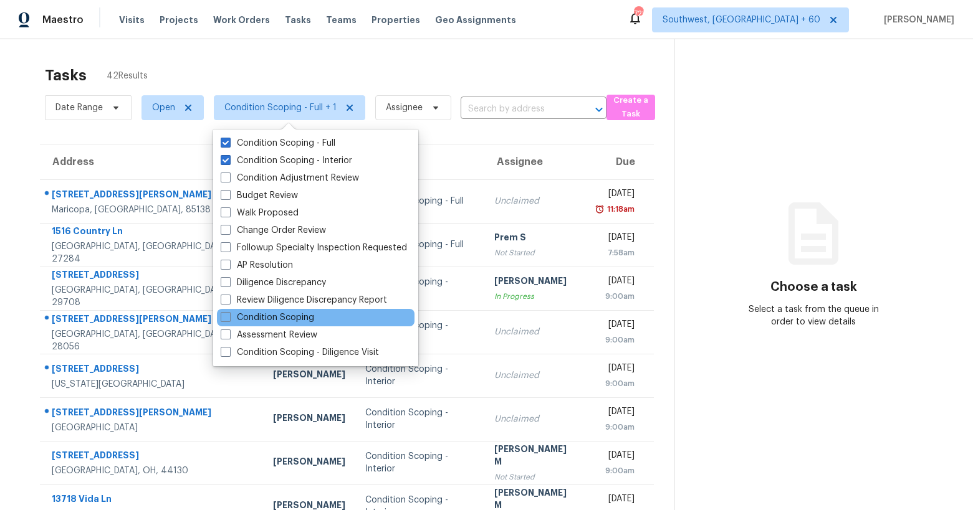
click at [254, 310] on div "Condition Scoping" at bounding box center [316, 317] width 198 height 17
click at [254, 318] on label "Condition Scoping" at bounding box center [267, 318] width 93 height 12
click at [229, 318] on input "Condition Scoping" at bounding box center [225, 316] width 8 height 8
checkbox input "true"
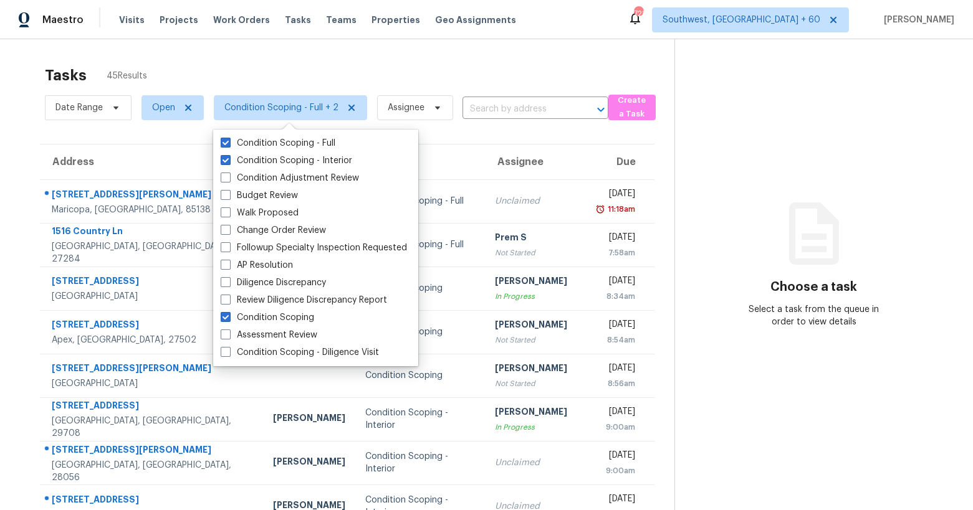
click at [161, 67] on div "Tasks 45 Results" at bounding box center [359, 75] width 629 height 32
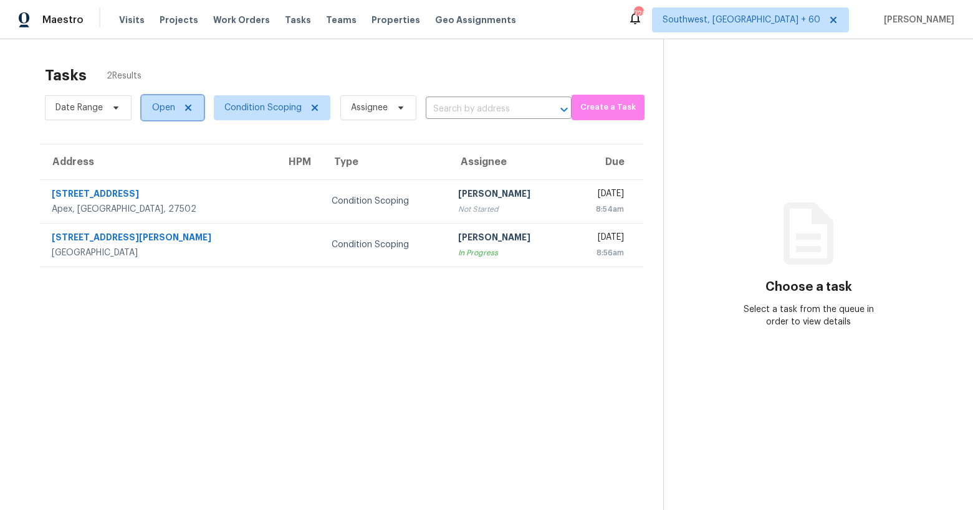
click at [163, 110] on span "Open" at bounding box center [163, 108] width 23 height 12
click at [170, 161] on label "Closed" at bounding box center [170, 161] width 45 height 12
click at [156, 161] on input "Closed" at bounding box center [152, 159] width 8 height 8
checkbox input "true"
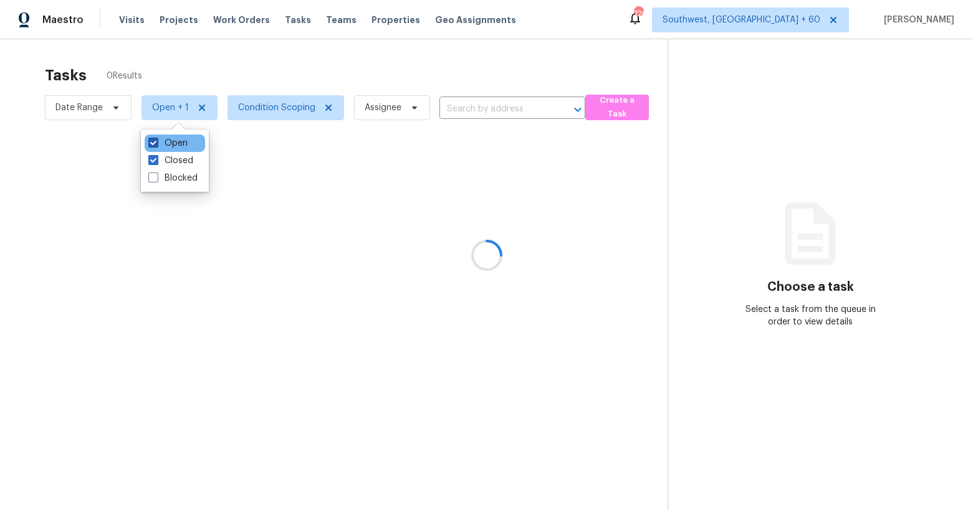
click at [170, 147] on label "Open" at bounding box center [167, 143] width 39 height 12
click at [156, 145] on input "Open" at bounding box center [152, 141] width 8 height 8
checkbox input "false"
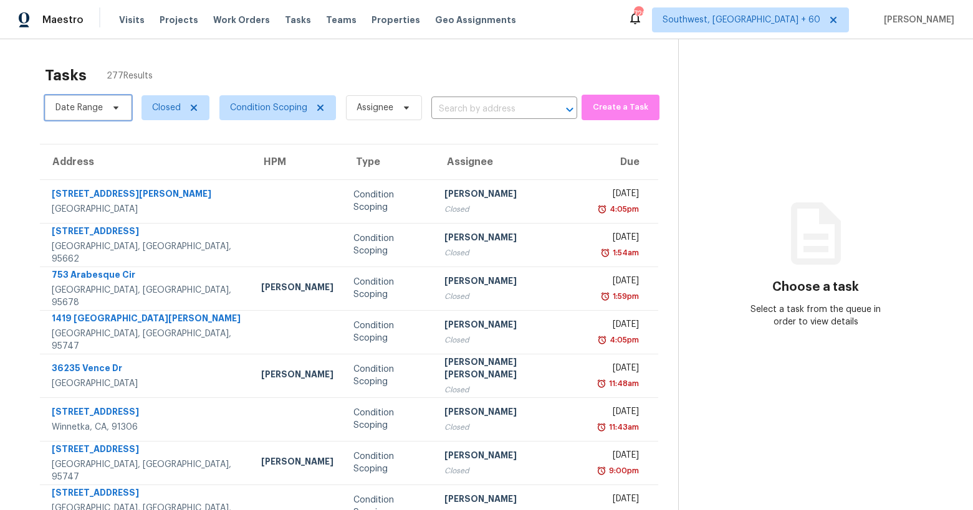
click at [95, 104] on span "Date Range" at bounding box center [78, 108] width 47 height 12
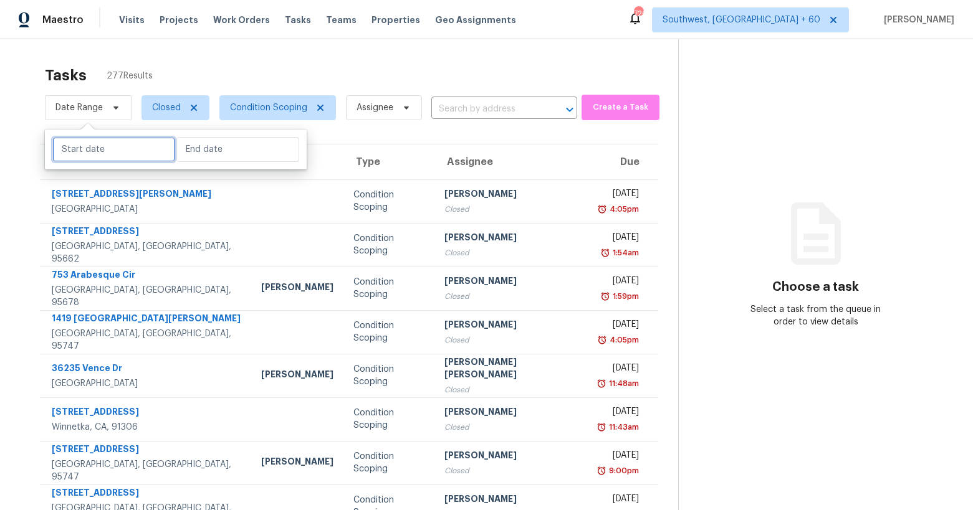
click at [97, 145] on input "text" at bounding box center [113, 149] width 123 height 25
select select "9"
select select "2025"
select select "10"
select select "2025"
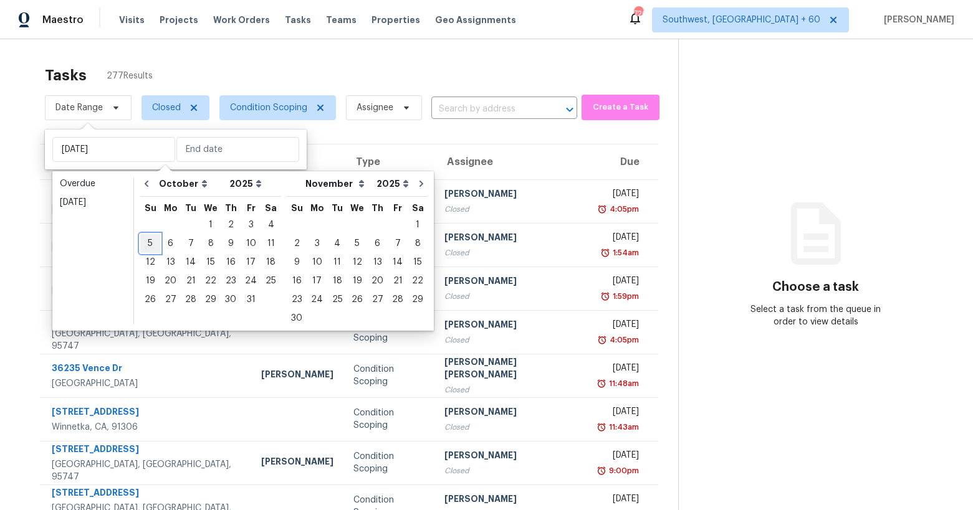
click at [153, 242] on div "5" at bounding box center [150, 243] width 20 height 17
type input "[DATE]"
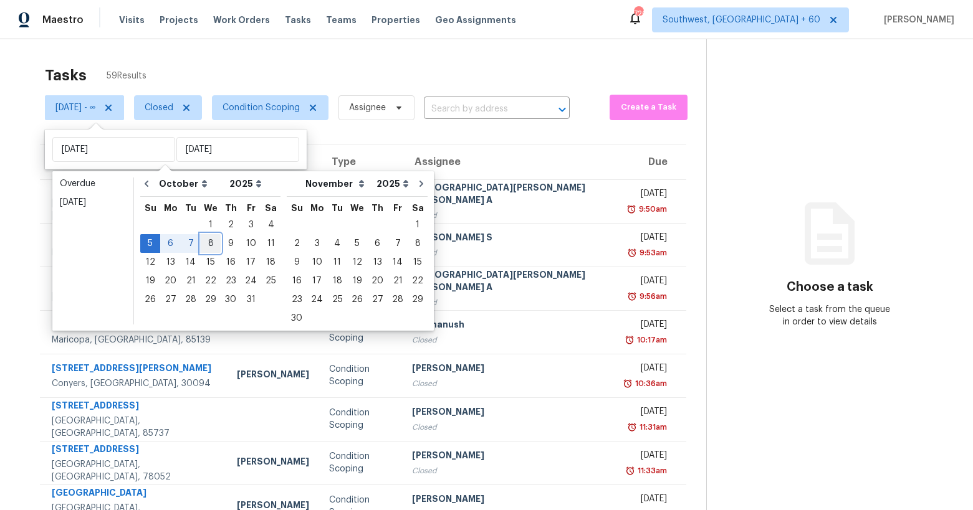
click at [213, 244] on div "8" at bounding box center [211, 243] width 20 height 17
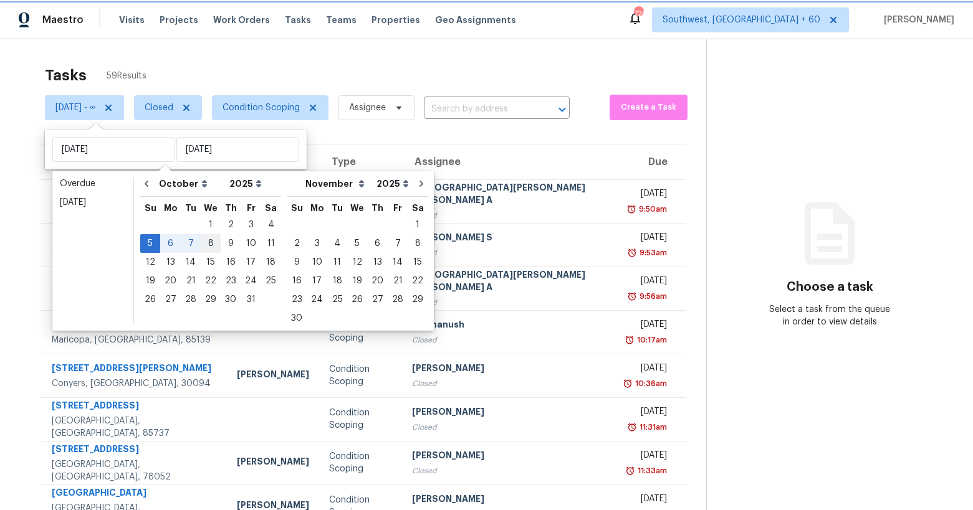
type input "[DATE]"
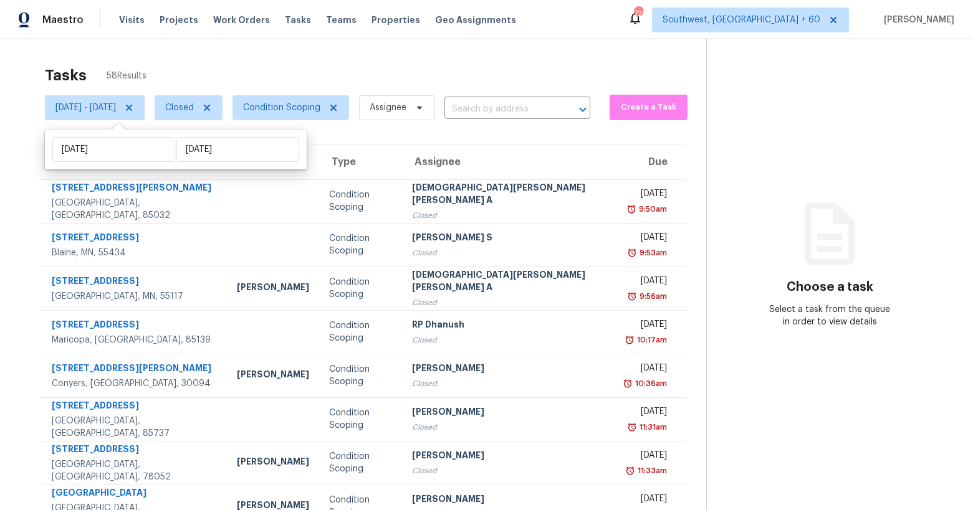
click at [243, 75] on div "Tasks 58 Results" at bounding box center [375, 75] width 661 height 32
